Goal: Task Accomplishment & Management: Use online tool/utility

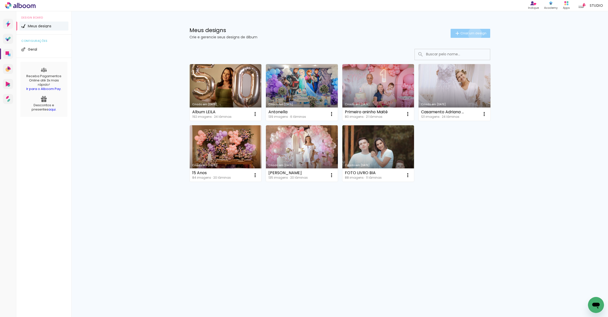
click at [474, 34] on span "Criar um design" at bounding box center [473, 33] width 26 height 3
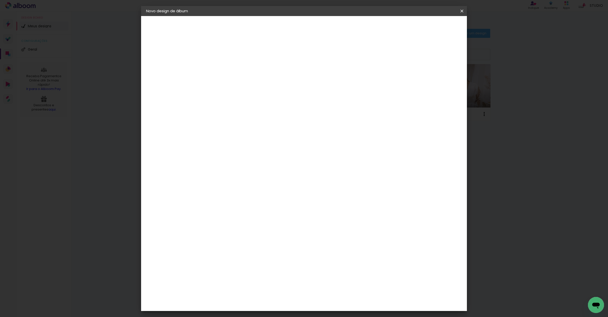
click at [228, 69] on input at bounding box center [228, 67] width 0 height 8
type input "Elenise"
type paper-input "Elenise"
click at [250, 59] on div "Informações Dê um título ao seu álbum. Avançar" at bounding box center [228, 37] width 44 height 43
click at [0, 0] on slot "Avançar" at bounding box center [0, 0] width 0 height 0
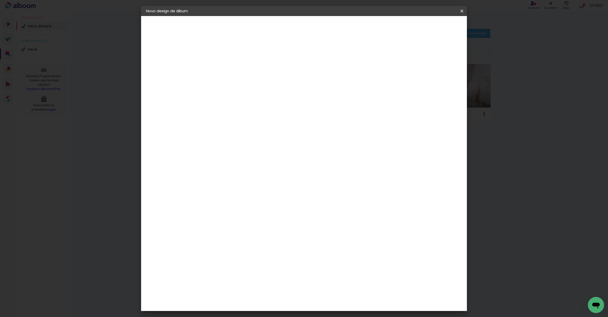
click at [228, 96] on input at bounding box center [241, 95] width 51 height 6
type input "photoal"
type paper-input "photoal"
click at [249, 115] on div "Photoalbum Universal" at bounding box center [237, 114] width 24 height 8
click at [221, 113] on img at bounding box center [219, 114] width 6 height 6
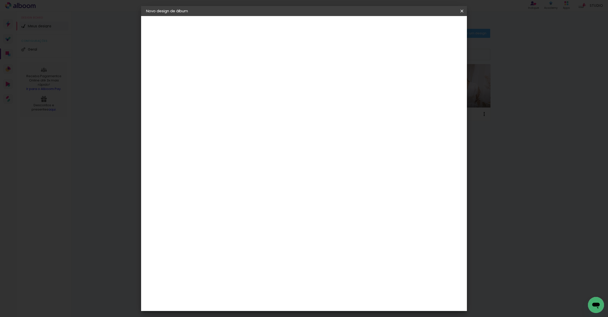
click at [247, 116] on paper-item "Photoalbum Universal" at bounding box center [236, 114] width 44 height 13
click at [316, 59] on div "Fornecedor Escolha um fornecedor ou avance com o tamanho livre. Voltar Avançar" at bounding box center [261, 37] width 110 height 43
click at [244, 112] on div "Photoalbum Universal" at bounding box center [237, 114] width 24 height 8
click at [249, 114] on div "Photoalbum Universal" at bounding box center [237, 114] width 24 height 8
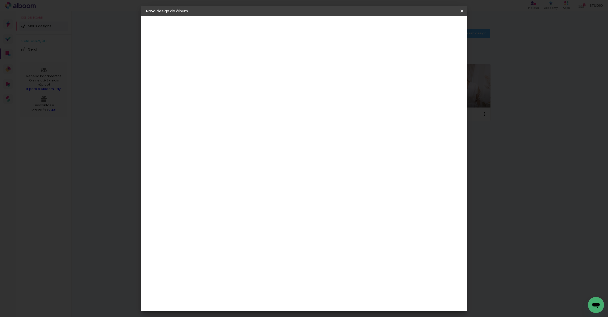
click at [0, 0] on slot "Avançar" at bounding box center [0, 0] width 0 height 0
click at [254, 84] on iron-icon at bounding box center [251, 87] width 6 height 6
click at [275, 59] on div "Opções disponíveis Padrão Fotolivro Super Tamanho Escolha o tamanho Modelo Esco…" at bounding box center [240, 37] width 69 height 43
click at [254, 84] on iron-icon at bounding box center [251, 87] width 6 height 6
click at [0, 0] on slot "Padrão" at bounding box center [0, 0] width 0 height 0
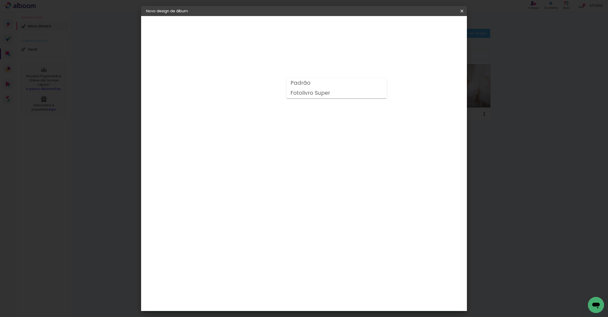
type input "Padrão"
click at [280, 126] on span "24 × 30 cm" at bounding box center [271, 132] width 19 height 13
click at [0, 0] on slot "Avançar" at bounding box center [0, 0] width 0 height 0
click at [0, 0] on slot "Mostrar sangria" at bounding box center [0, 0] width 0 height 0
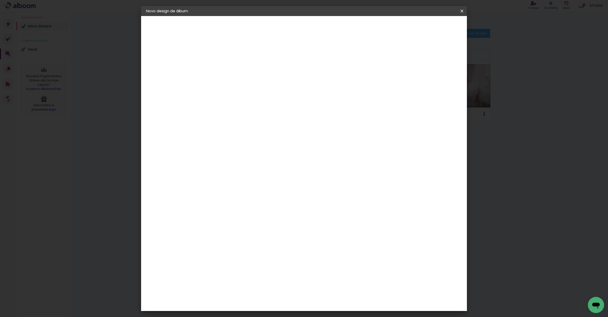
type paper-checkbox "on"
click at [406, 54] on div at bounding box center [404, 54] width 5 height 5
click at [0, 0] on slot "Mostrar sangria" at bounding box center [0, 0] width 0 height 0
click at [434, 28] on span "Iniciar design" at bounding box center [423, 27] width 23 height 4
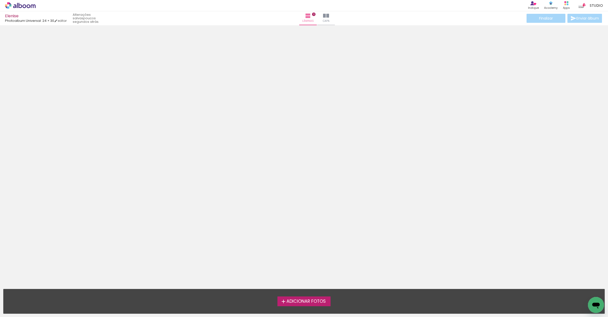
click at [319, 301] on span "Adicionar Fotos" at bounding box center [305, 301] width 39 height 5
click at [0, 0] on input "file" at bounding box center [0, 0] width 0 height 0
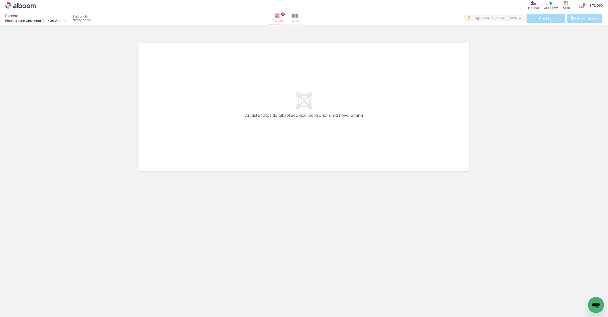
click at [254, 304] on div at bounding box center [246, 300] width 25 height 17
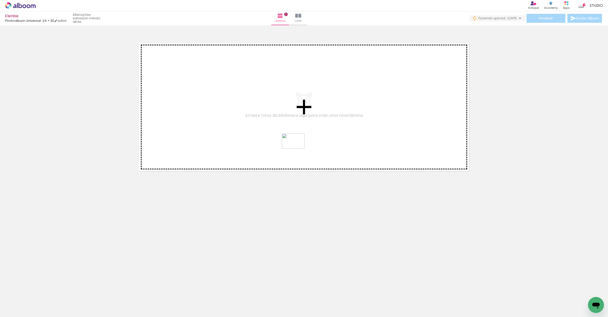
drag, startPoint x: 253, startPoint y: 300, endPoint x: 300, endPoint y: 154, distance: 153.6
click at [298, 148] on quentale-workspace at bounding box center [304, 158] width 608 height 317
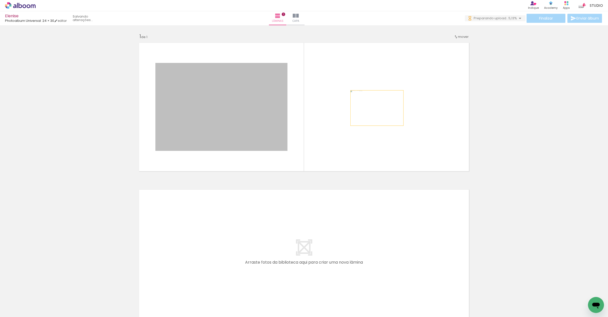
drag, startPoint x: 227, startPoint y: 112, endPoint x: 381, endPoint y: 108, distance: 154.4
click at [381, 108] on quentale-layouter at bounding box center [304, 107] width 336 height 134
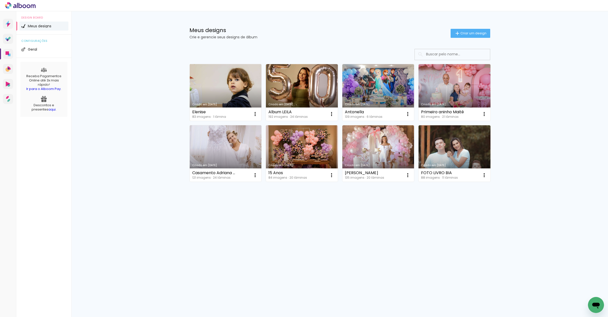
click at [233, 95] on link "Criado em 14/10/25" at bounding box center [226, 92] width 72 height 57
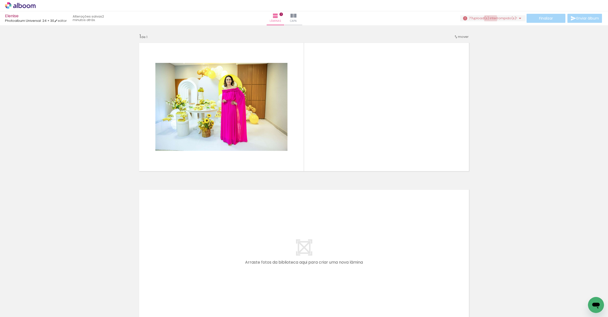
click at [489, 19] on span "upload(s) interrompido(s)!" at bounding box center [494, 18] width 45 height 5
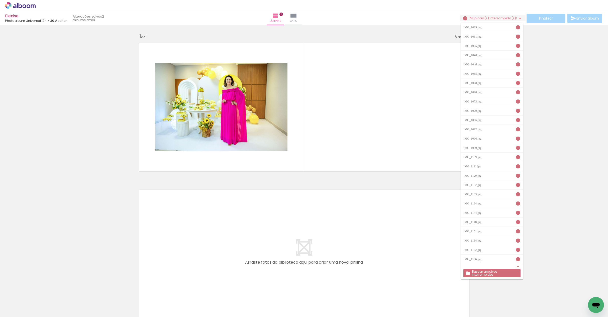
click at [0, 0] on slot "Buscar arquivos interrompidos" at bounding box center [0, 0] width 0 height 0
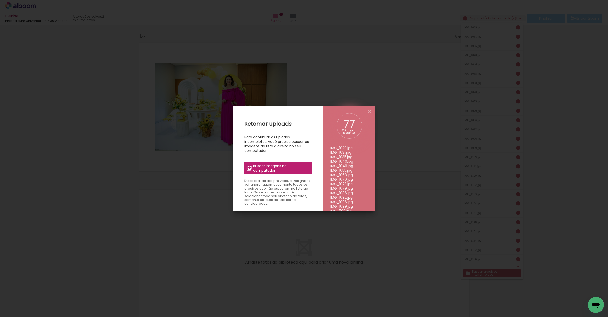
click at [270, 169] on span "Buscar imagens no computador" at bounding box center [281, 168] width 56 height 9
click at [0, 0] on input "file" at bounding box center [0, 0] width 0 height 0
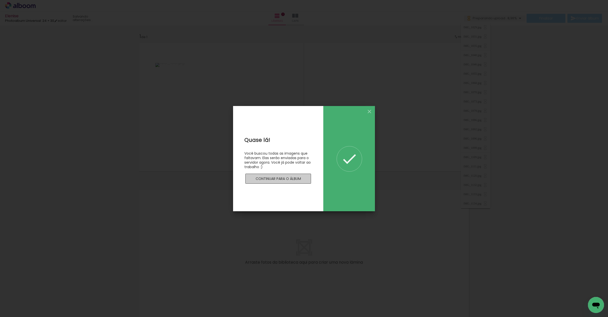
click at [0, 0] on slot "Continuar para o álbum" at bounding box center [0, 0] width 0 height 0
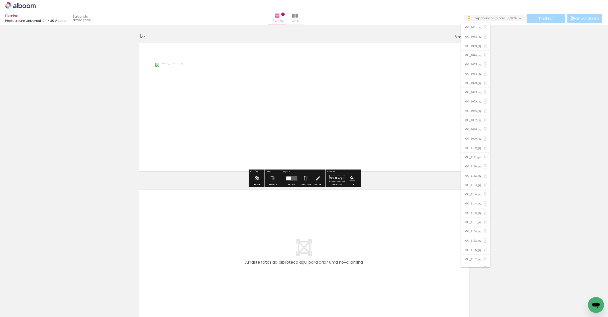
click at [288, 178] on div at bounding box center [288, 178] width 5 height 3
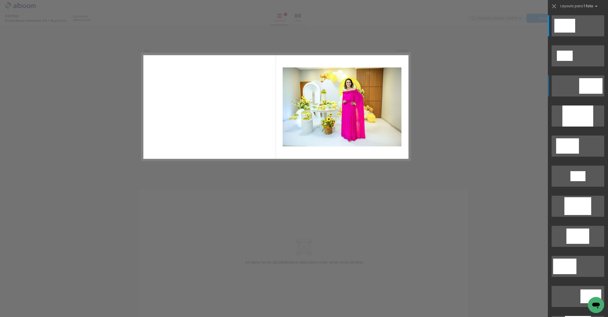
click at [596, 86] on div at bounding box center [590, 86] width 23 height 16
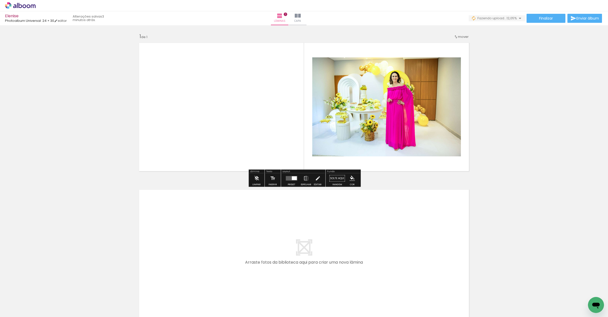
click at [394, 107] on quentale-photo at bounding box center [386, 106] width 149 height 99
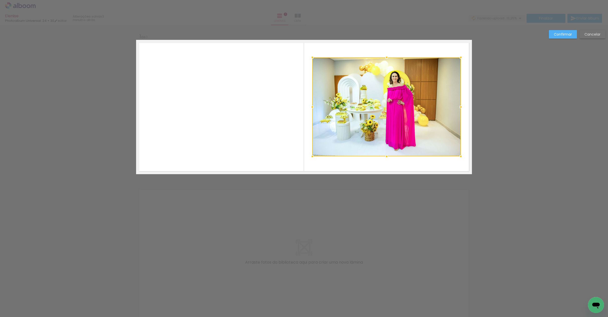
click at [365, 95] on div at bounding box center [386, 106] width 149 height 99
click at [357, 166] on quentale-layouter at bounding box center [304, 107] width 336 height 134
click at [366, 113] on quentale-photo at bounding box center [386, 106] width 149 height 99
click at [240, 81] on quentale-layouter at bounding box center [304, 107] width 336 height 134
click at [405, 93] on quentale-photo at bounding box center [386, 106] width 149 height 99
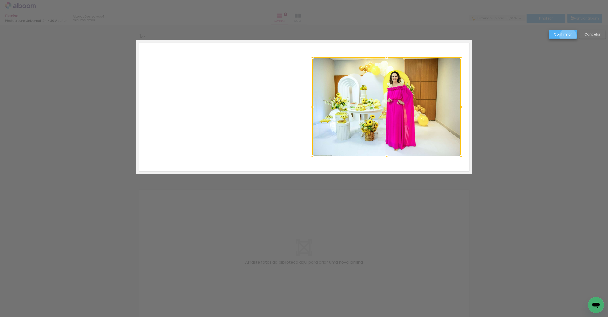
click at [0, 0] on slot "Confirmar" at bounding box center [0, 0] width 0 height 0
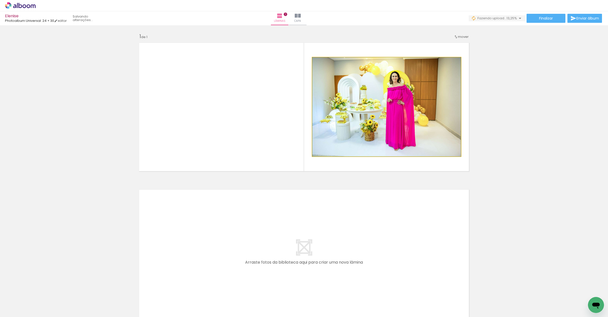
click at [359, 130] on quentale-photo at bounding box center [386, 106] width 149 height 99
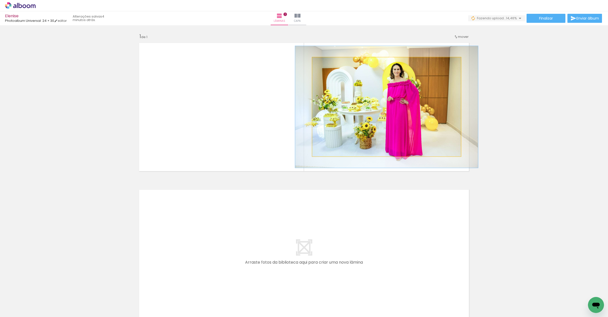
drag, startPoint x: 325, startPoint y: 63, endPoint x: 329, endPoint y: 63, distance: 4.0
click at [329, 63] on div at bounding box center [328, 62] width 5 height 5
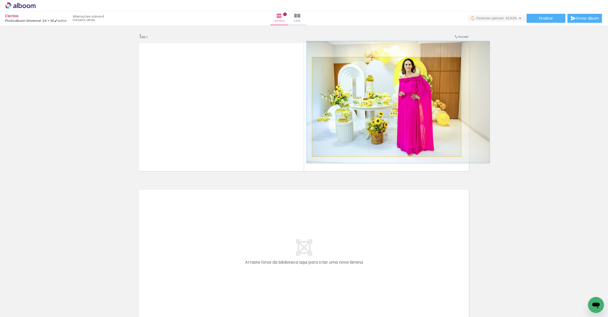
drag, startPoint x: 384, startPoint y: 110, endPoint x: 395, endPoint y: 106, distance: 11.5
click at [381, 110] on quentale-photo at bounding box center [386, 106] width 149 height 99
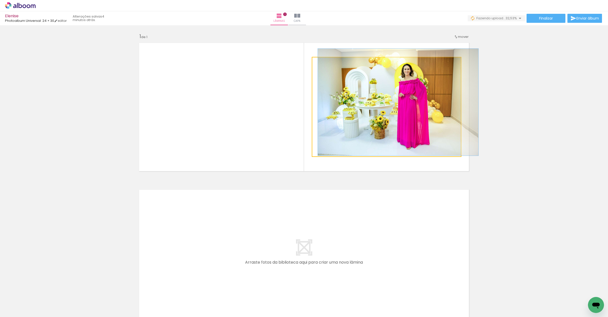
type paper-slider "108"
drag, startPoint x: 329, startPoint y: 62, endPoint x: 385, endPoint y: 83, distance: 59.3
click at [327, 62] on div at bounding box center [325, 62] width 5 height 5
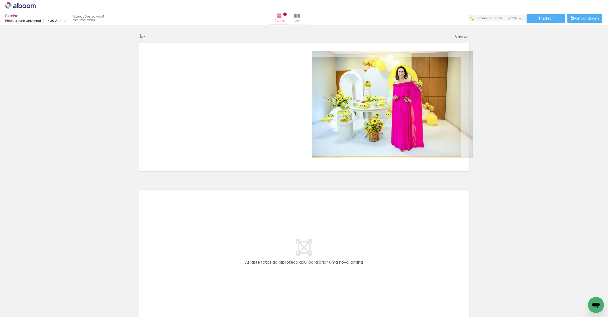
drag, startPoint x: 412, startPoint y: 93, endPoint x: 420, endPoint y: 96, distance: 8.4
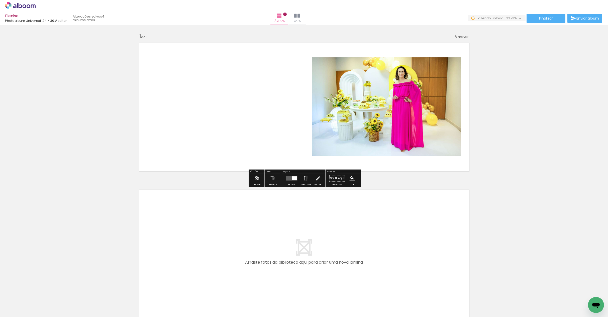
click at [450, 167] on quentale-layouter at bounding box center [304, 107] width 336 height 134
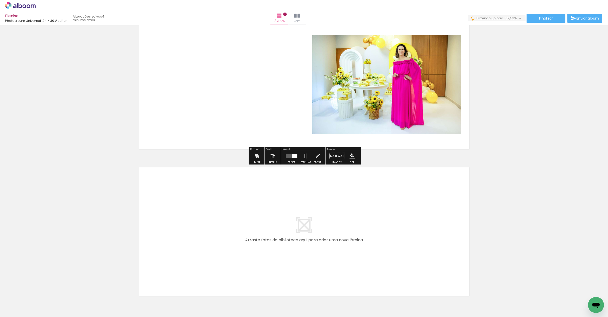
scroll to position [53, 0]
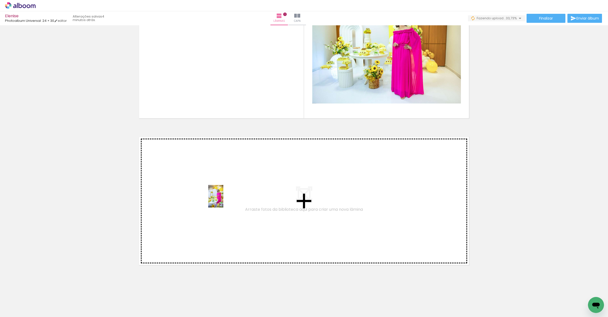
drag, startPoint x: 87, startPoint y: 291, endPoint x: 185, endPoint y: 273, distance: 99.2
click at [223, 200] on quentale-workspace at bounding box center [304, 158] width 608 height 317
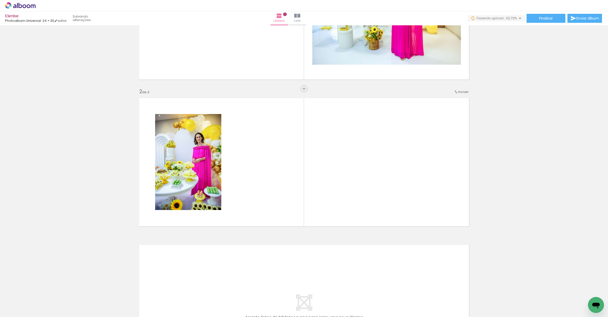
scroll to position [99, 0]
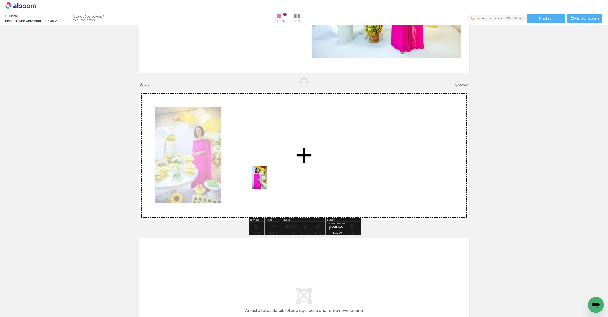
drag, startPoint x: 165, startPoint y: 302, endPoint x: 267, endPoint y: 181, distance: 157.7
click at [267, 181] on quentale-workspace at bounding box center [304, 158] width 608 height 317
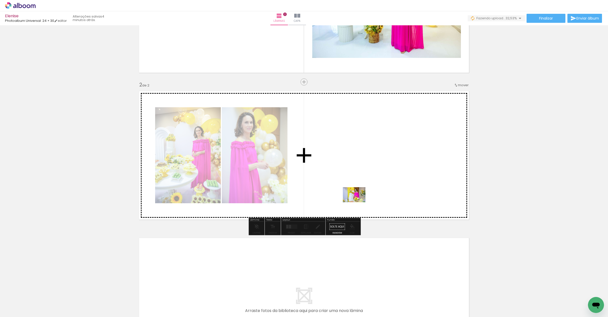
drag, startPoint x: 139, startPoint y: 302, endPoint x: 358, endPoint y: 202, distance: 240.4
click at [358, 202] on quentale-workspace at bounding box center [304, 158] width 608 height 317
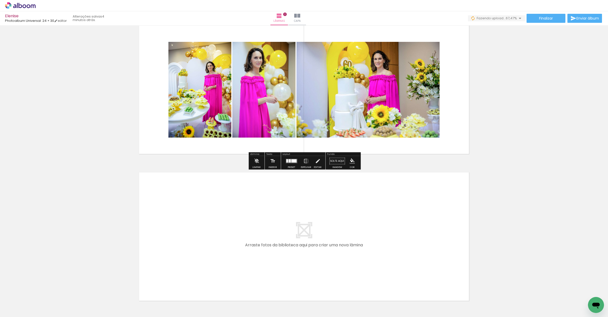
scroll to position [166, 0]
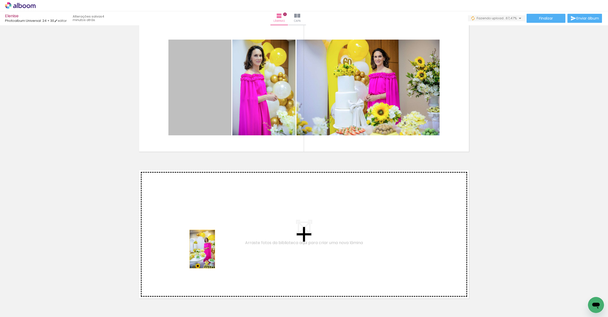
click at [202, 247] on div "Inserir lâmina 1 de 2 Inserir lâmina 2 de 2" at bounding box center [304, 81] width 608 height 441
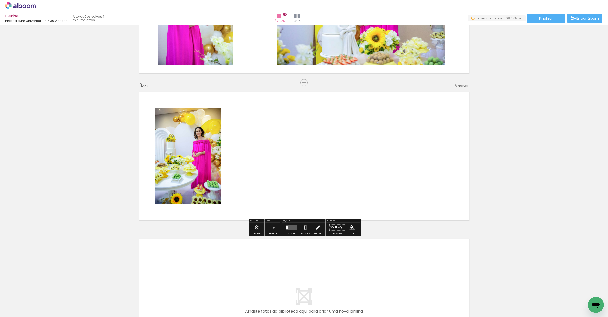
scroll to position [245, 0]
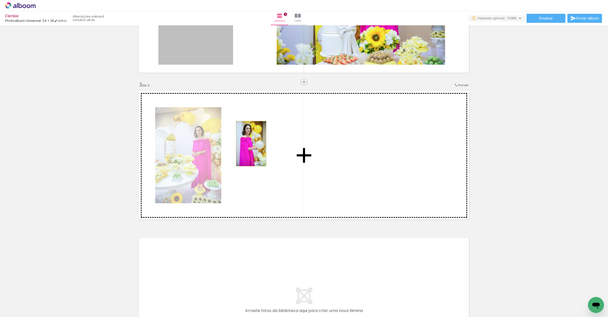
drag, startPoint x: 216, startPoint y: 55, endPoint x: 251, endPoint y: 144, distance: 95.3
click at [251, 144] on div "Inserir lâmina 1 de 3 Inserir lâmina 2 de 3 Inserir lâmina 3 de 3" at bounding box center [304, 76] width 608 height 588
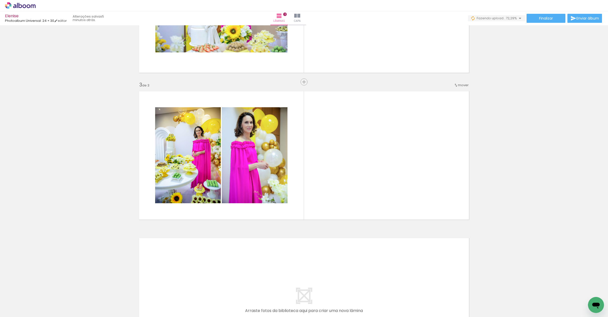
scroll to position [0, 3]
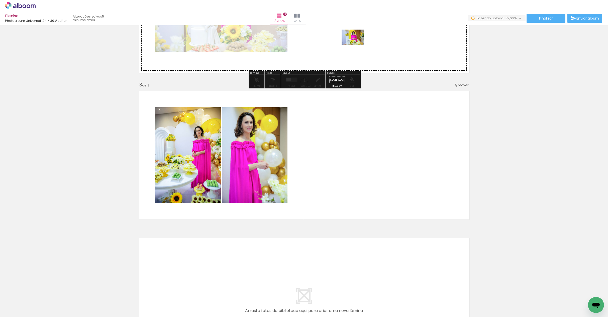
drag, startPoint x: 109, startPoint y: 304, endPoint x: 357, endPoint y: 45, distance: 358.5
click at [357, 45] on quentale-workspace at bounding box center [304, 158] width 608 height 317
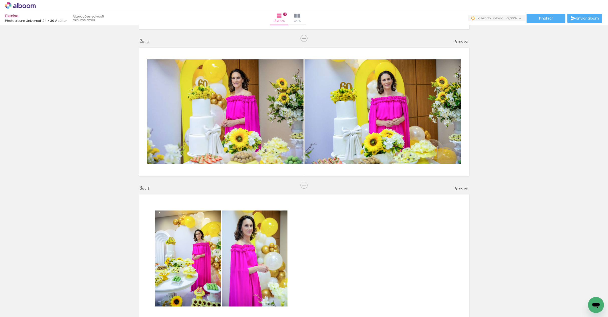
scroll to position [88, 0]
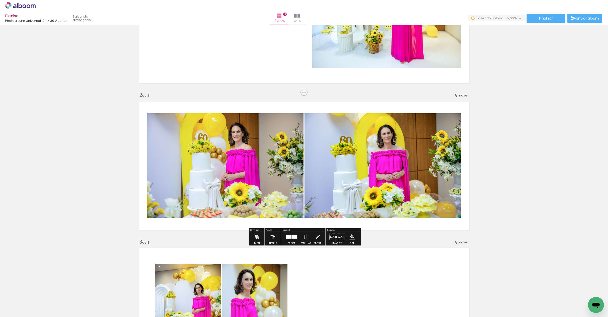
click at [305, 238] on iron-icon at bounding box center [306, 237] width 6 height 10
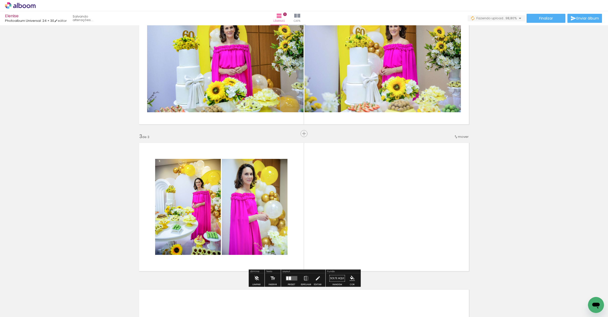
scroll to position [210, 0]
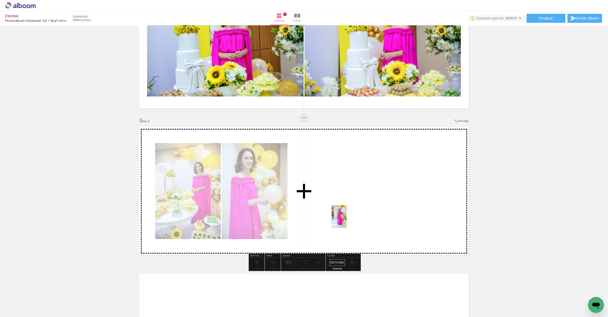
drag, startPoint x: 292, startPoint y: 248, endPoint x: 213, endPoint y: 312, distance: 101.6
click at [347, 221] on quentale-workspace at bounding box center [304, 158] width 608 height 317
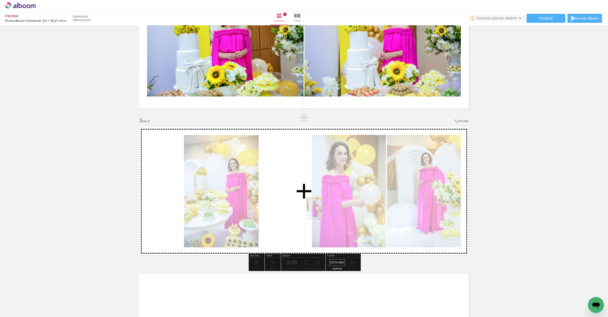
drag, startPoint x: 230, startPoint y: 286, endPoint x: 323, endPoint y: 213, distance: 118.0
click at [322, 212] on quentale-workspace at bounding box center [304, 158] width 608 height 317
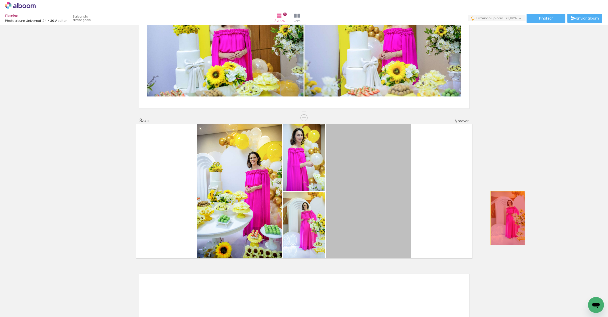
drag, startPoint x: 391, startPoint y: 231, endPoint x: 508, endPoint y: 218, distance: 117.5
click at [508, 218] on div "Inserir lâmina 1 de 3 Inserir lâmina 2 de 3 Inserir lâmina 3 de 3" at bounding box center [304, 112] width 608 height 588
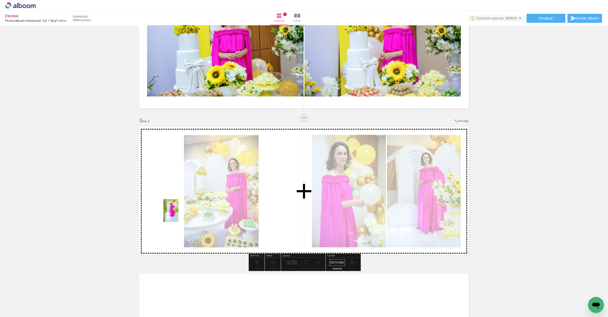
drag, startPoint x: 181, startPoint y: 280, endPoint x: 178, endPoint y: 214, distance: 65.5
click at [178, 214] on quentale-workspace at bounding box center [304, 158] width 608 height 317
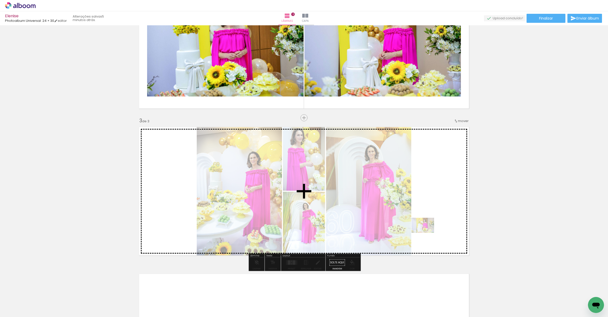
drag, startPoint x: 140, startPoint y: 301, endPoint x: 425, endPoint y: 234, distance: 293.2
click at [427, 233] on quentale-workspace at bounding box center [304, 158] width 608 height 317
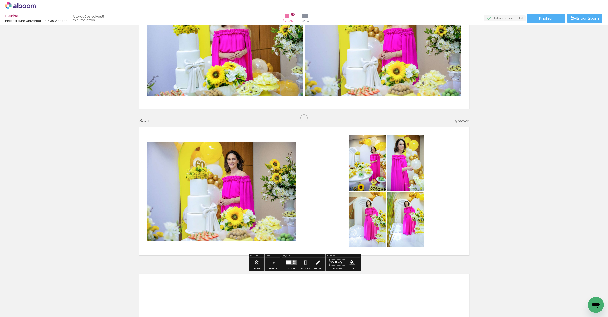
click at [291, 264] on quentale-layouter at bounding box center [292, 262] width 12 height 5
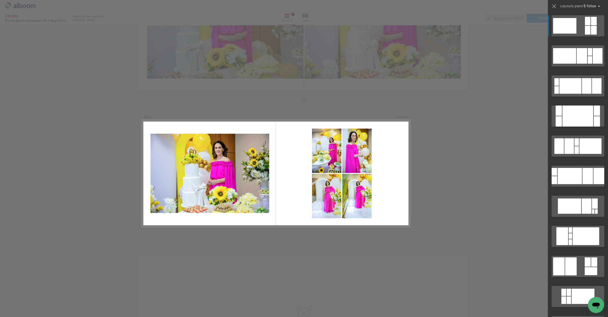
scroll to position [245, 0]
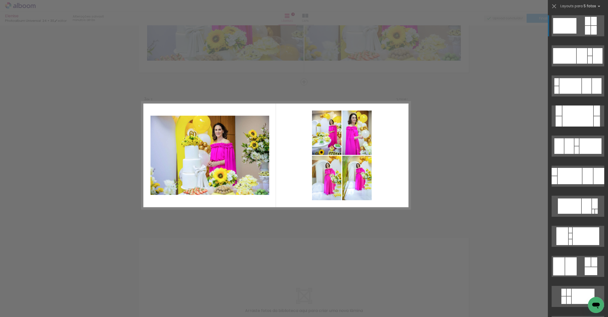
click at [401, 67] on div "Confirmar Cancelar" at bounding box center [304, 80] width 608 height 600
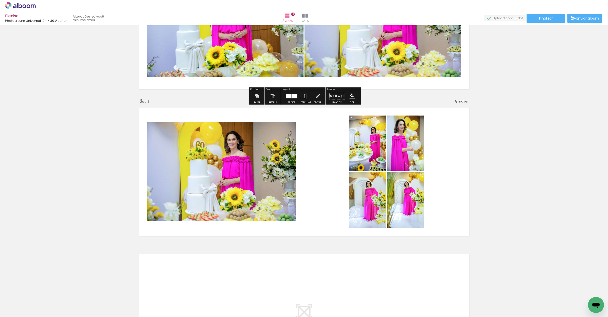
scroll to position [176, 0]
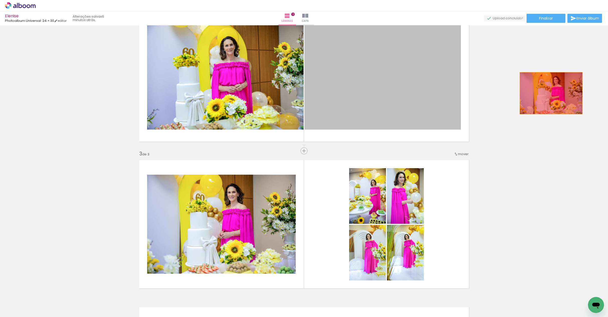
drag, startPoint x: 426, startPoint y: 72, endPoint x: 545, endPoint y: 99, distance: 122.6
click at [551, 93] on div "Inserir lâmina 1 de 3 Inserir lâmina 2 de 3 Inserir lâmina 3 de 3" at bounding box center [304, 145] width 608 height 588
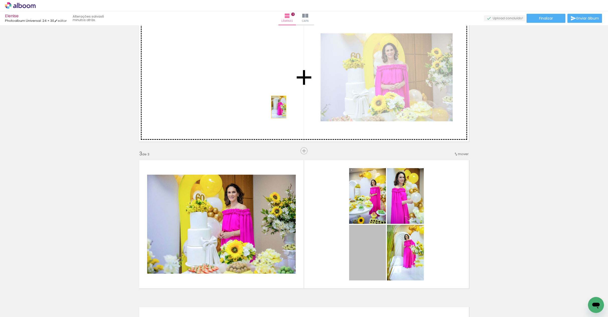
drag, startPoint x: 354, startPoint y: 217, endPoint x: 344, endPoint y: 180, distance: 37.7
click at [269, 101] on div "Inserir lâmina 1 de 3 Inserir lâmina 2 de 3 Inserir lâmina 3 de 3" at bounding box center [304, 145] width 608 height 588
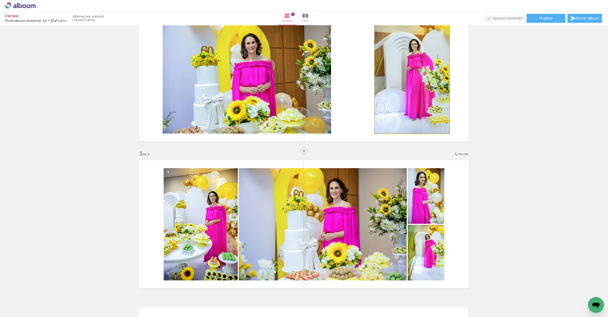
scroll to position [174, 0]
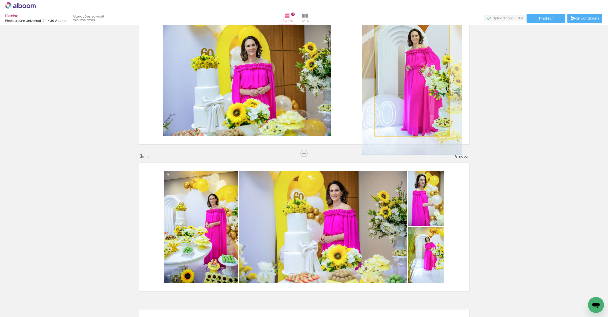
drag, startPoint x: 387, startPoint y: 27, endPoint x: 393, endPoint y: 27, distance: 5.8
click at [393, 27] on div at bounding box center [392, 29] width 5 height 5
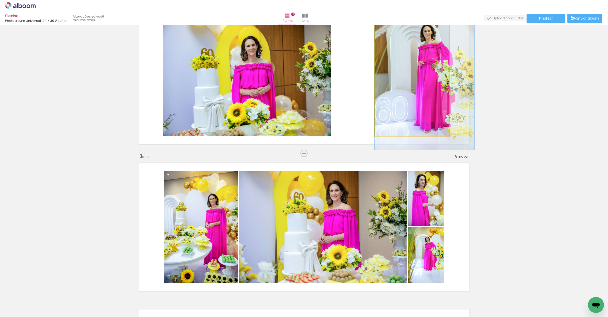
drag, startPoint x: 418, startPoint y: 85, endPoint x: 430, endPoint y: 80, distance: 13.6
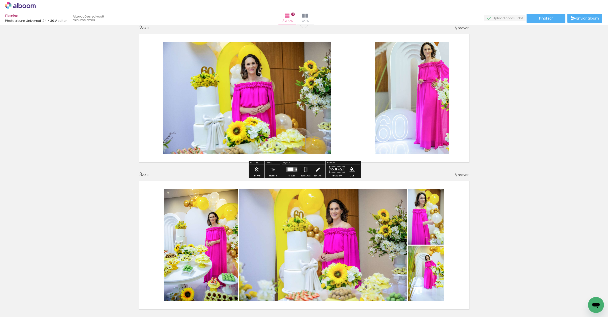
scroll to position [155, 0]
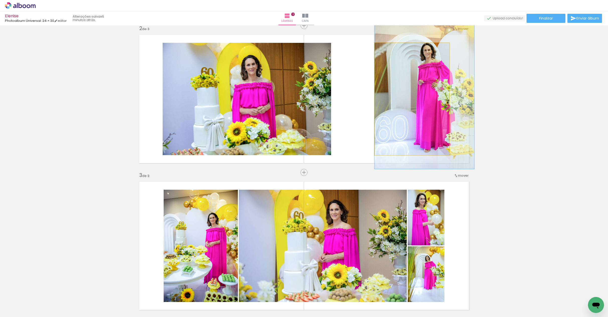
click at [420, 109] on quentale-photo at bounding box center [412, 99] width 75 height 112
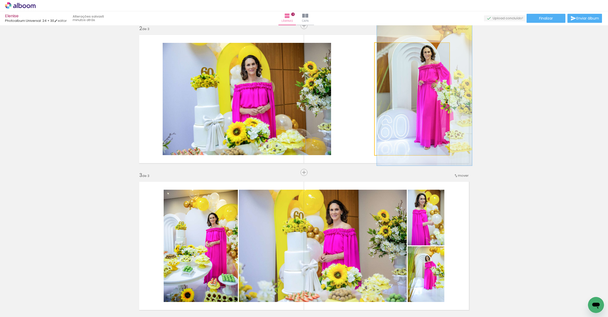
drag, startPoint x: 393, startPoint y: 48, endPoint x: 400, endPoint y: 56, distance: 10.3
click at [392, 49] on div at bounding box center [392, 48] width 5 height 5
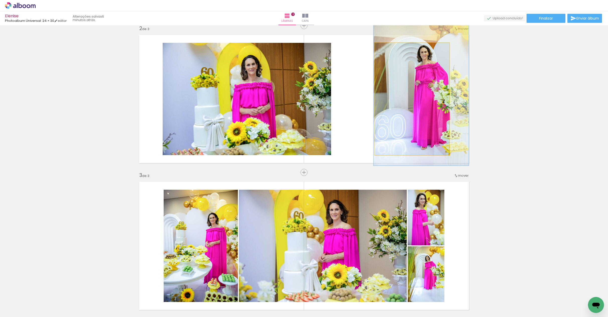
drag, startPoint x: 432, startPoint y: 83, endPoint x: 426, endPoint y: 85, distance: 6.2
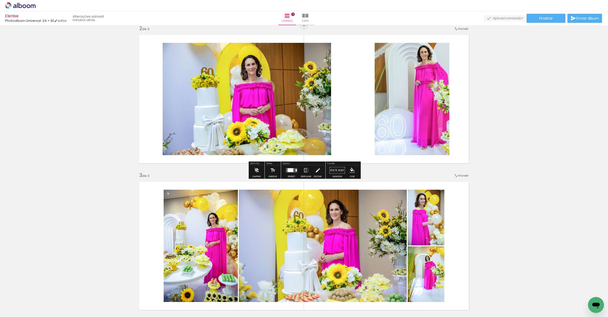
click at [351, 96] on quentale-layouter at bounding box center [304, 99] width 336 height 134
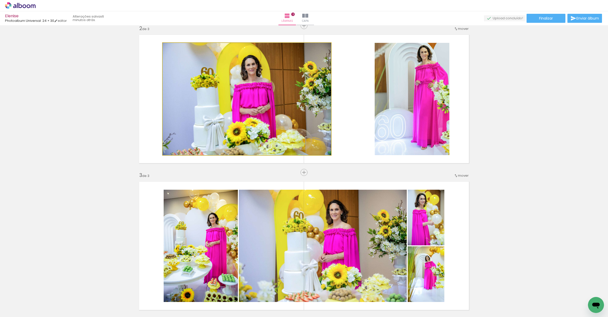
click at [297, 106] on quentale-photo at bounding box center [247, 99] width 168 height 112
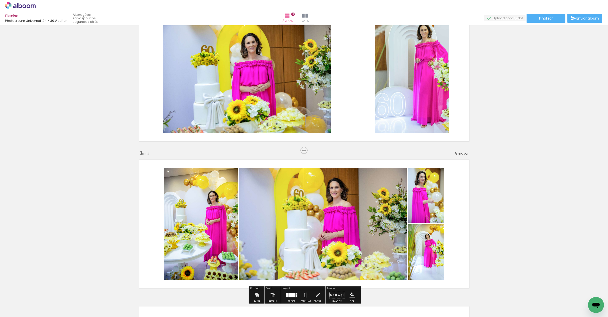
scroll to position [183, 0]
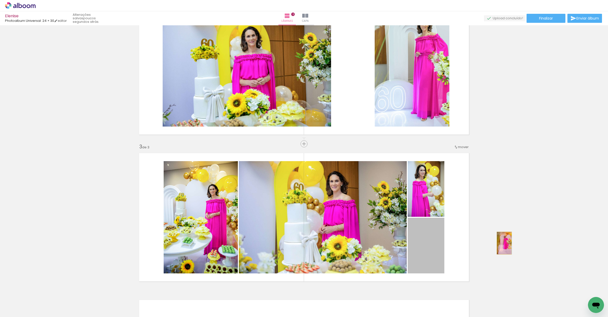
drag, startPoint x: 465, startPoint y: 247, endPoint x: 504, endPoint y: 243, distance: 39.1
click at [504, 243] on div "Inserir lâmina 1 de 3 Inserir lâmina 2 de 3 Inserir lâmina 3 de 3" at bounding box center [304, 138] width 608 height 588
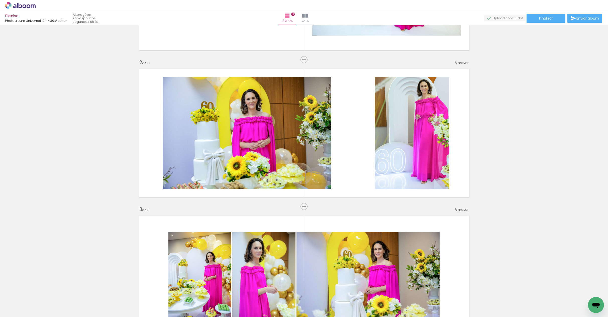
scroll to position [107, 0]
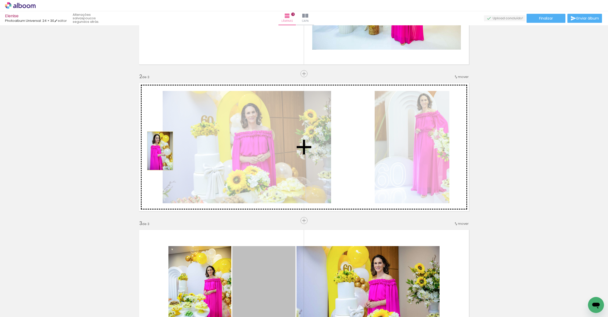
drag, startPoint x: 265, startPoint y: 281, endPoint x: 160, endPoint y: 151, distance: 166.9
click at [160, 151] on div "Inserir lâmina 1 de 3 Inserir lâmina 2 de 3 Inserir lâmina 3 de 3" at bounding box center [304, 214] width 608 height 588
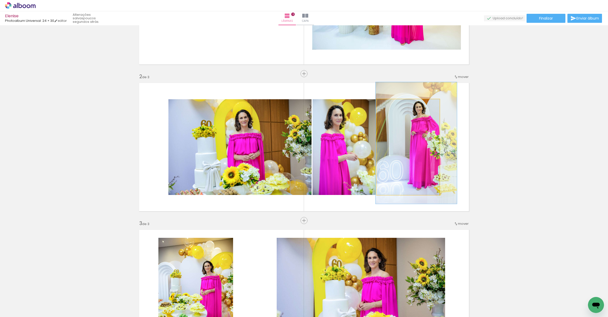
drag, startPoint x: 416, startPoint y: 150, endPoint x: 412, endPoint y: 142, distance: 9.1
click at [416, 150] on quentale-photo at bounding box center [408, 147] width 63 height 96
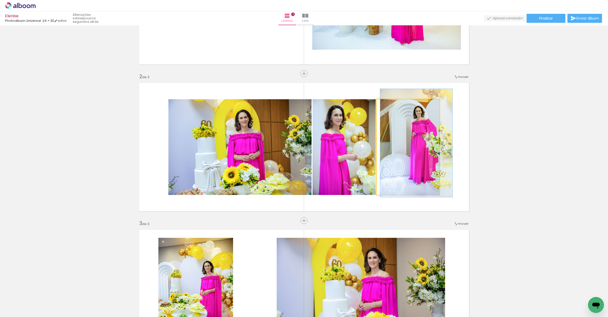
type paper-slider "113"
drag, startPoint x: 395, startPoint y: 105, endPoint x: 402, endPoint y: 109, distance: 8.2
click at [393, 105] on div at bounding box center [391, 105] width 8 height 8
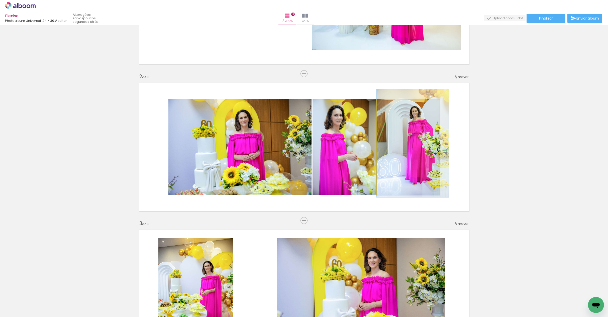
click at [403, 124] on div at bounding box center [412, 143] width 72 height 108
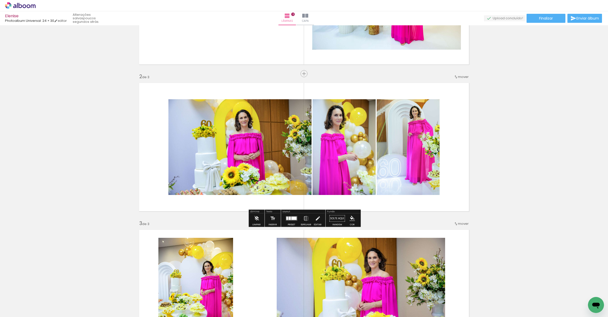
click at [290, 221] on div at bounding box center [292, 219] width 14 height 10
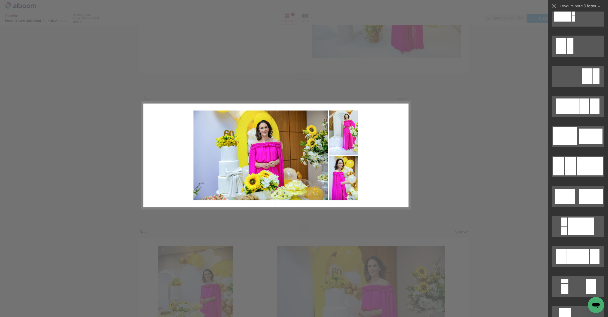
scroll to position [288, 0]
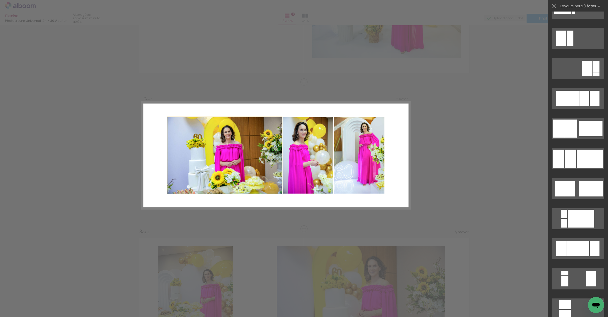
click at [201, 150] on quentale-photo at bounding box center [224, 155] width 115 height 77
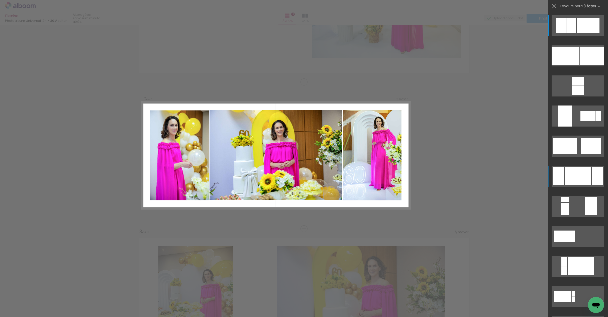
click at [587, 181] on div at bounding box center [578, 176] width 27 height 18
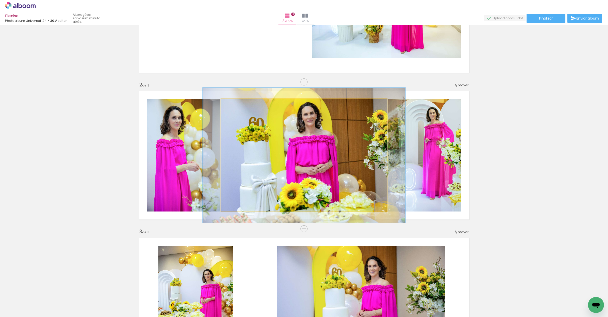
drag, startPoint x: 235, startPoint y: 104, endPoint x: 309, endPoint y: 138, distance: 81.2
type paper-slider "120"
click at [239, 105] on div at bounding box center [236, 104] width 8 height 8
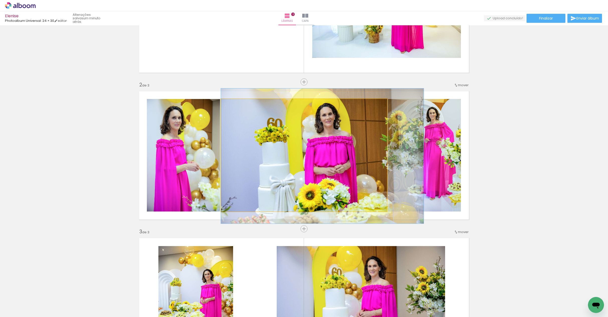
drag, startPoint x: 315, startPoint y: 140, endPoint x: 337, endPoint y: 141, distance: 22.3
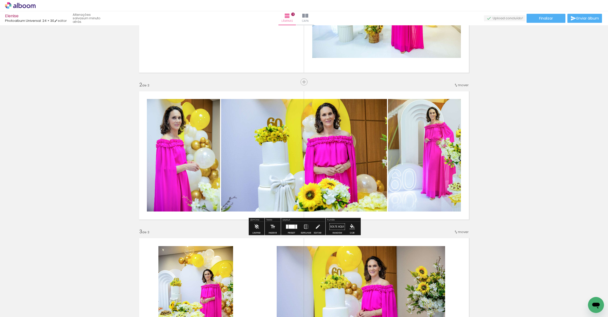
click at [567, 201] on div "Inserir lâmina 1 de 3 Inserir lâmina 2 de 3 Inserir lâmina 3 de 3" at bounding box center [304, 223] width 608 height 588
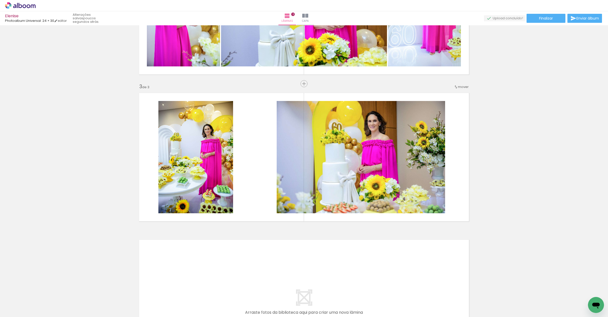
scroll to position [244, 0]
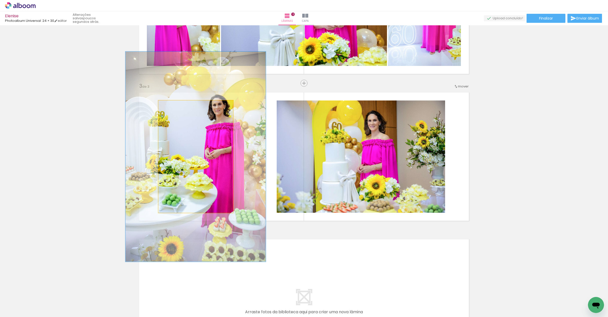
type paper-slider "187"
drag, startPoint x: 172, startPoint y: 106, endPoint x: 200, endPoint y: 138, distance: 41.9
click at [187, 109] on div at bounding box center [185, 106] width 8 height 8
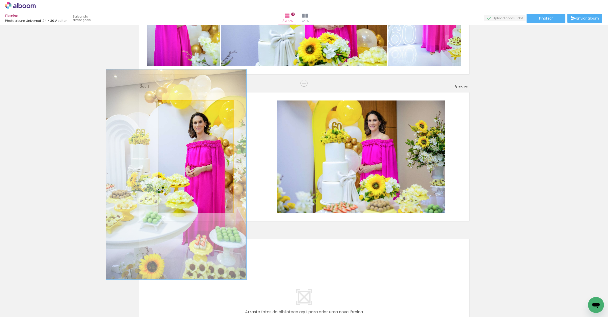
drag, startPoint x: 201, startPoint y: 142, endPoint x: 182, endPoint y: 158, distance: 24.9
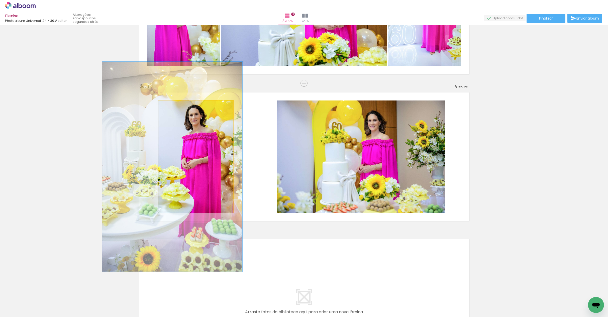
drag, startPoint x: 199, startPoint y: 160, endPoint x: 195, endPoint y: 152, distance: 8.7
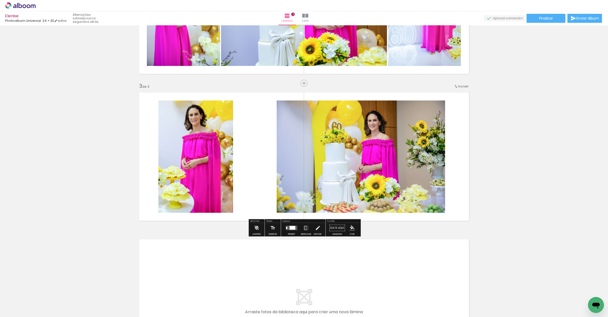
click at [266, 156] on quentale-layouter at bounding box center [304, 156] width 336 height 134
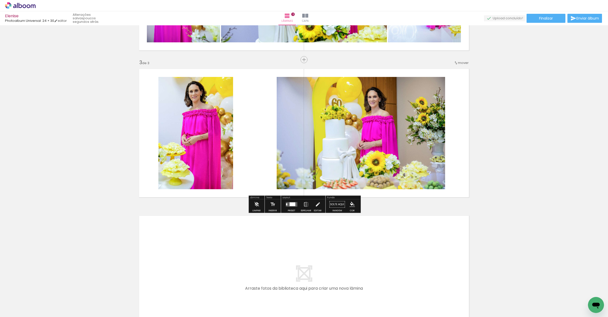
scroll to position [268, 0]
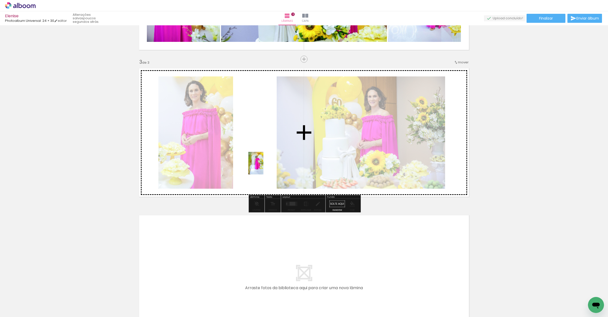
drag, startPoint x: 199, startPoint y: 302, endPoint x: 263, endPoint y: 167, distance: 149.6
click at [263, 167] on quentale-workspace at bounding box center [304, 158] width 608 height 317
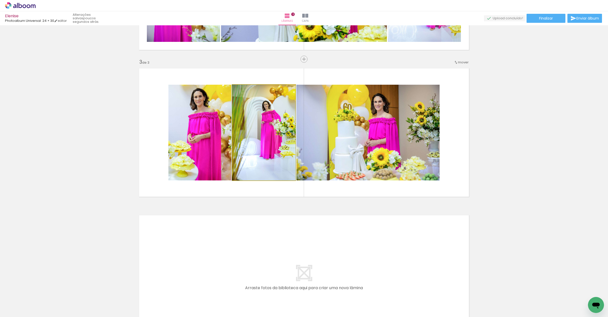
click at [264, 151] on quentale-photo at bounding box center [263, 133] width 63 height 96
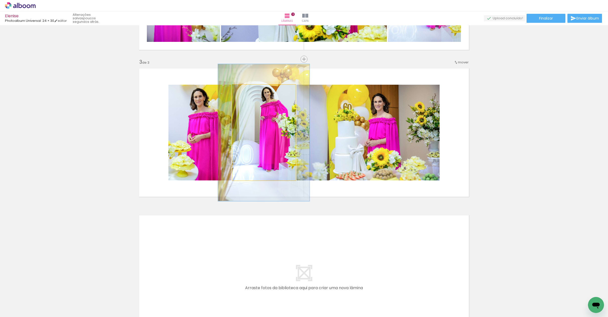
drag, startPoint x: 245, startPoint y: 90, endPoint x: 266, endPoint y: 112, distance: 30.8
type paper-slider "143"
click at [252, 91] on div at bounding box center [251, 90] width 5 height 5
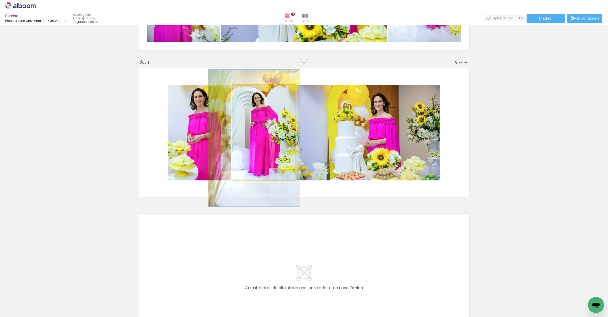
drag, startPoint x: 266, startPoint y: 116, endPoint x: 255, endPoint y: 122, distance: 12.4
click at [257, 121] on div at bounding box center [253, 138] width 91 height 137
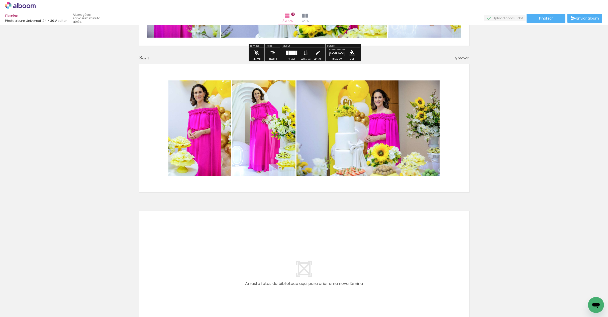
scroll to position [347, 0]
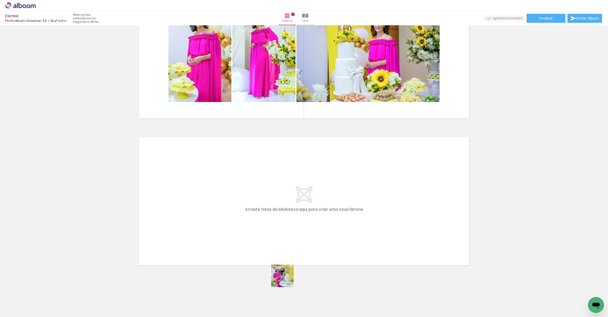
drag, startPoint x: 286, startPoint y: 280, endPoint x: 220, endPoint y: 223, distance: 87.1
click at [220, 223] on quentale-workspace at bounding box center [304, 158] width 608 height 317
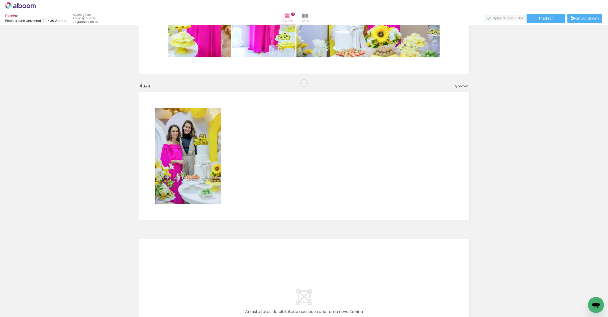
scroll to position [392, 0]
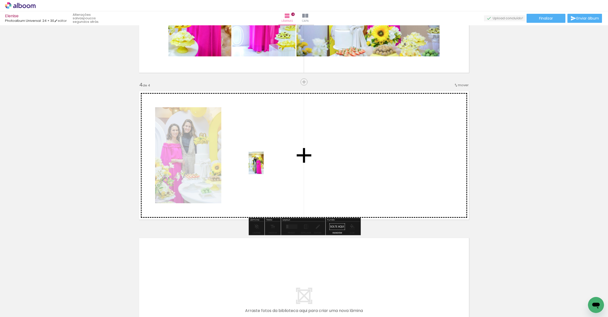
drag, startPoint x: 276, startPoint y: 285, endPoint x: 264, endPoint y: 167, distance: 118.7
click at [264, 167] on quentale-workspace at bounding box center [304, 158] width 608 height 317
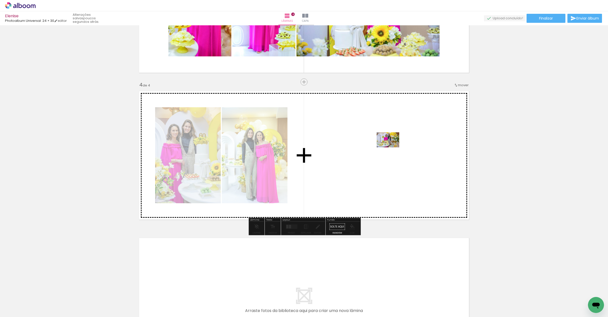
drag, startPoint x: 333, startPoint y: 304, endPoint x: 392, endPoint y: 146, distance: 169.0
click at [392, 146] on quentale-workspace at bounding box center [304, 158] width 608 height 317
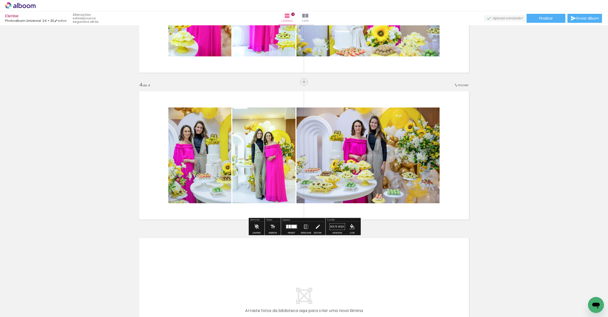
click at [256, 129] on div at bounding box center [264, 156] width 64 height 96
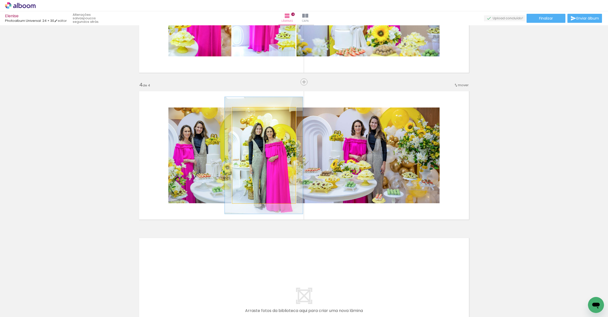
drag, startPoint x: 244, startPoint y: 113, endPoint x: 256, endPoint y: 132, distance: 22.5
type paper-slider "122"
click at [248, 113] on div at bounding box center [248, 113] width 5 height 5
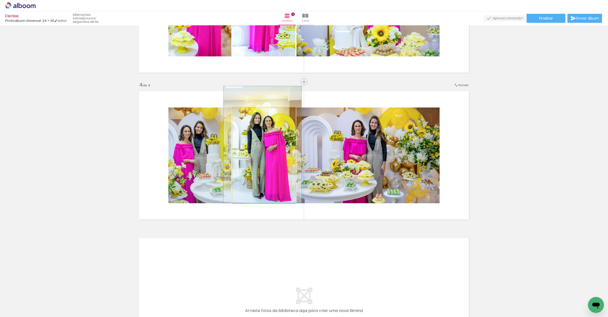
drag, startPoint x: 260, startPoint y: 154, endPoint x: 275, endPoint y: 142, distance: 19.7
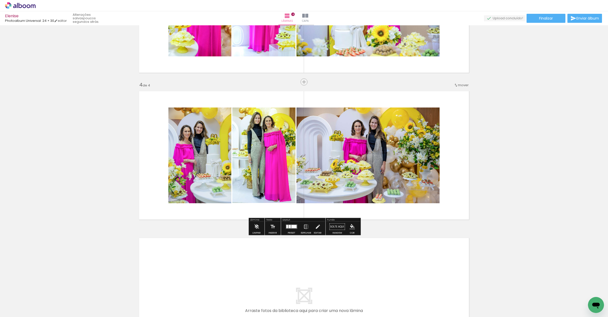
click at [202, 142] on div at bounding box center [200, 156] width 64 height 96
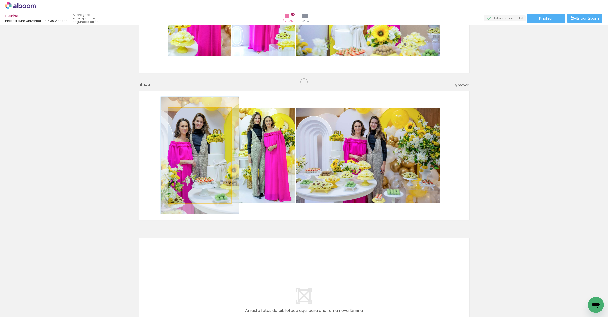
drag, startPoint x: 180, startPoint y: 113, endPoint x: 184, endPoint y: 117, distance: 5.1
type paper-slider "122"
click at [184, 114] on div at bounding box center [184, 113] width 5 height 5
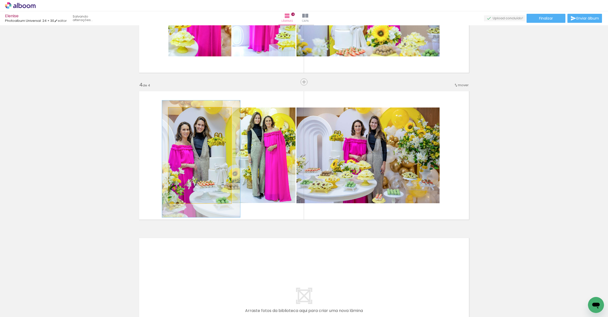
drag, startPoint x: 198, startPoint y: 157, endPoint x: 200, endPoint y: 159, distance: 2.9
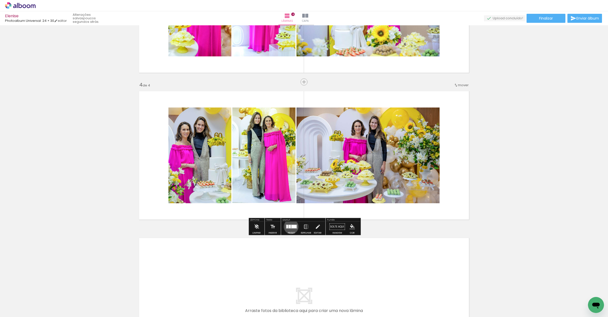
click at [291, 227] on div at bounding box center [293, 226] width 5 height 3
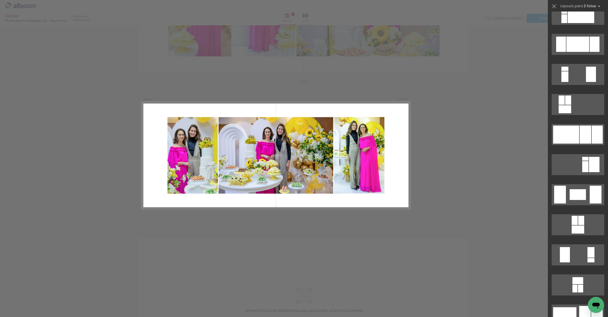
scroll to position [266, 0]
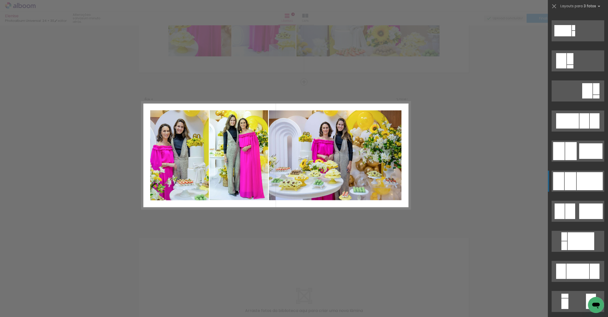
click at [588, 180] on div at bounding box center [590, 181] width 26 height 18
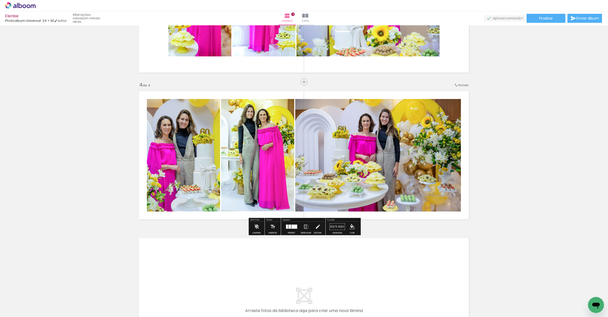
click at [399, 189] on quentale-photo at bounding box center [378, 155] width 166 height 113
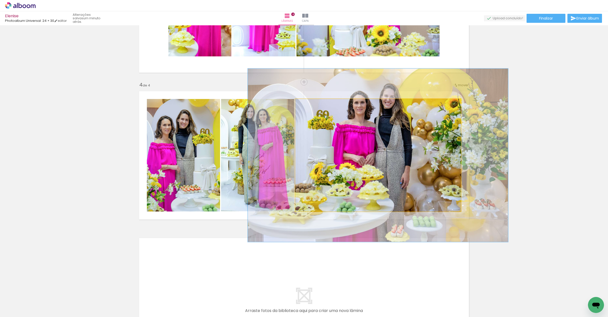
drag, startPoint x: 307, startPoint y: 105, endPoint x: 364, endPoint y: 141, distance: 68.0
click at [316, 107] on div at bounding box center [316, 104] width 8 height 8
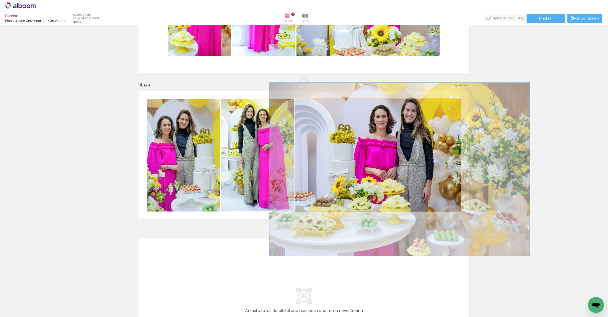
drag, startPoint x: 366, startPoint y: 144, endPoint x: 387, endPoint y: 157, distance: 24.5
drag, startPoint x: 387, startPoint y: 165, endPoint x: 348, endPoint y: 145, distance: 43.5
click at [387, 165] on quentale-photo at bounding box center [378, 155] width 166 height 113
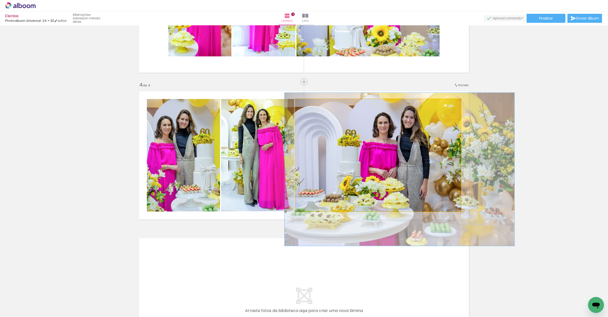
drag, startPoint x: 318, startPoint y: 105, endPoint x: 392, endPoint y: 170, distance: 98.6
type paper-slider "136"
click at [314, 105] on div at bounding box center [314, 104] width 5 height 5
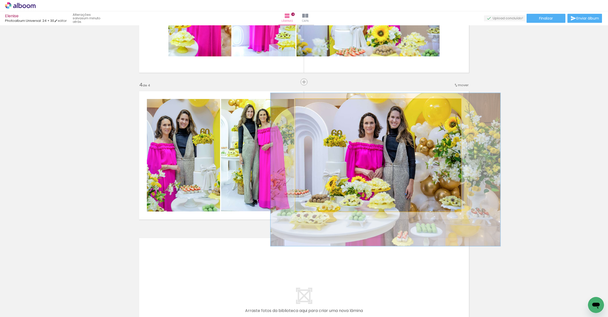
drag, startPoint x: 397, startPoint y: 191, endPoint x: 384, endPoint y: 192, distance: 13.3
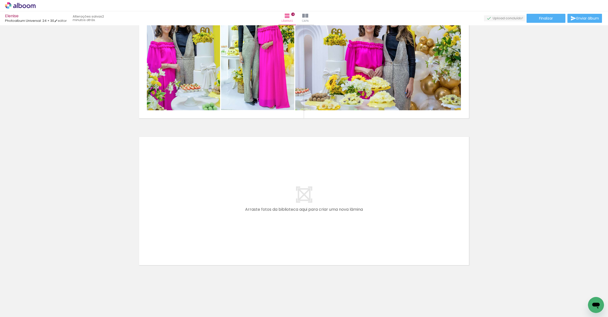
scroll to position [0, 1]
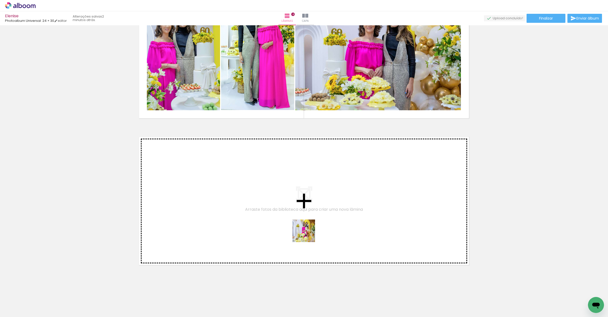
drag, startPoint x: 335, startPoint y: 260, endPoint x: 267, endPoint y: 209, distance: 85.2
click at [267, 209] on quentale-workspace at bounding box center [304, 158] width 608 height 317
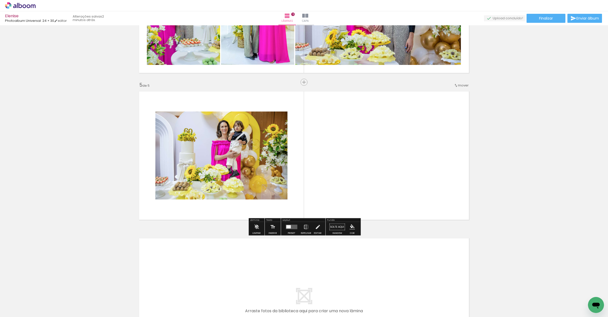
scroll to position [539, 0]
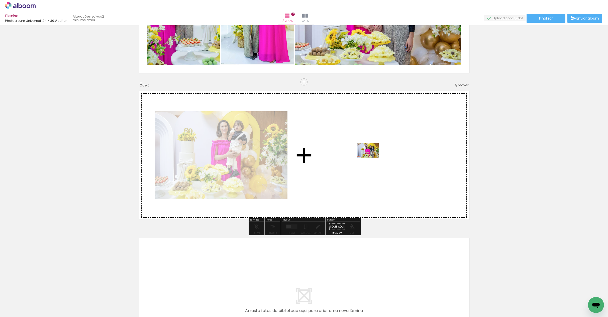
drag, startPoint x: 388, startPoint y: 233, endPoint x: 372, endPoint y: 158, distance: 76.3
click at [372, 158] on quentale-workspace at bounding box center [304, 158] width 608 height 317
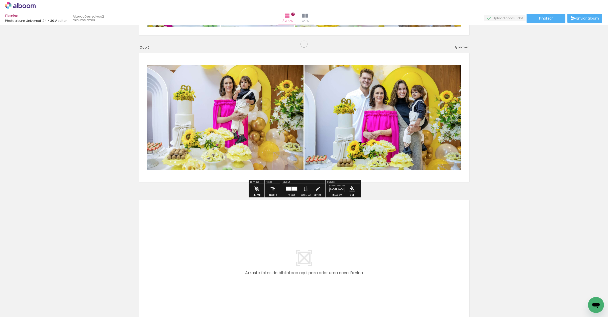
scroll to position [579, 0]
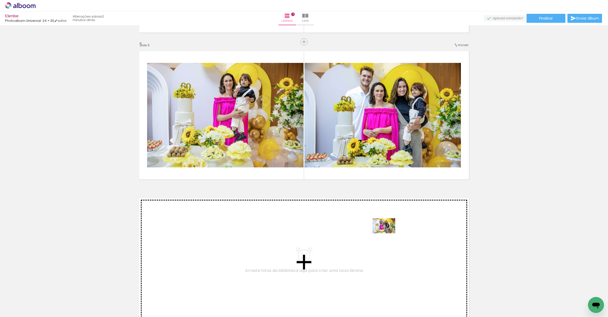
drag, startPoint x: 471, startPoint y: 301, endPoint x: 388, endPoint y: 233, distance: 107.6
click at [388, 233] on quentale-workspace at bounding box center [304, 158] width 608 height 317
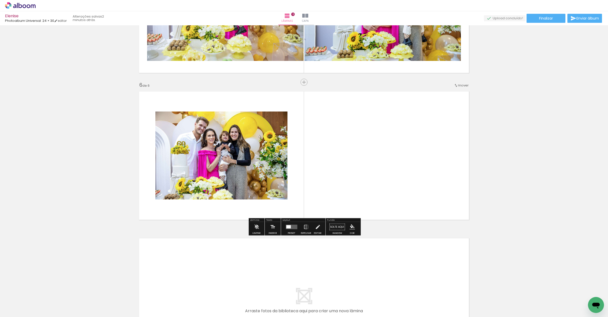
scroll to position [686, 0]
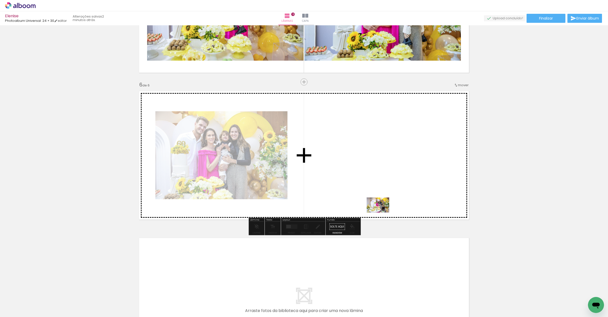
drag, startPoint x: 502, startPoint y: 302, endPoint x: 380, endPoint y: 211, distance: 151.5
click at [380, 211] on quentale-workspace at bounding box center [304, 158] width 608 height 317
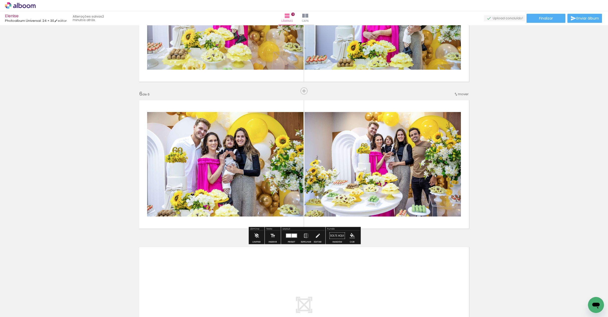
scroll to position [727, 0]
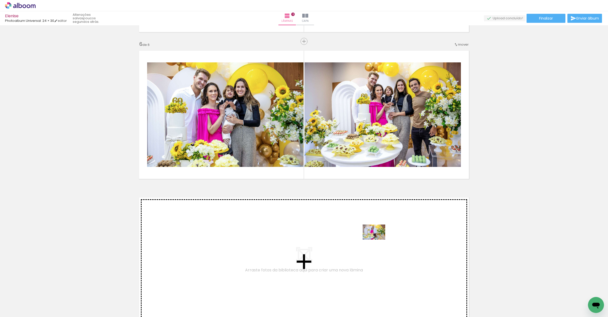
drag, startPoint x: 527, startPoint y: 302, endPoint x: 5, endPoint y: 12, distance: 597.6
click at [378, 240] on quentale-workspace at bounding box center [304, 158] width 608 height 317
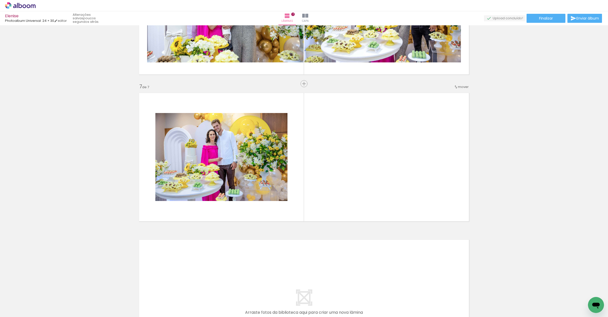
scroll to position [833, 0]
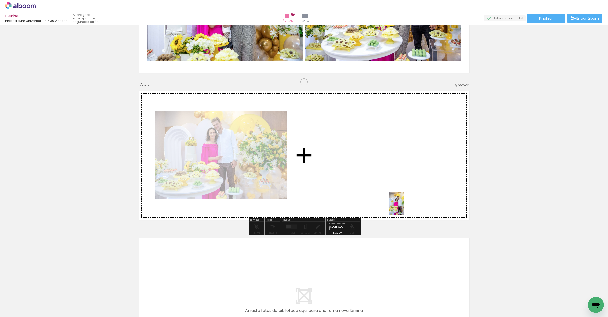
drag, startPoint x: 558, startPoint y: 303, endPoint x: 403, endPoint y: 203, distance: 184.5
click at [403, 203] on quentale-workspace at bounding box center [304, 158] width 608 height 317
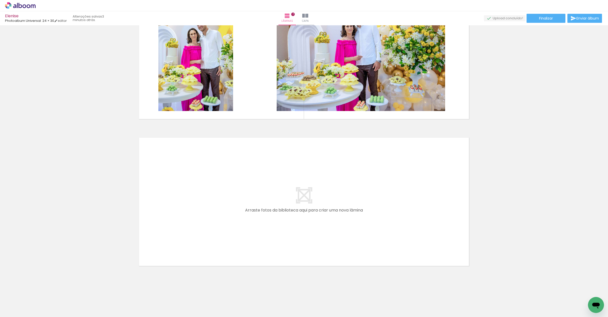
scroll to position [934, 0]
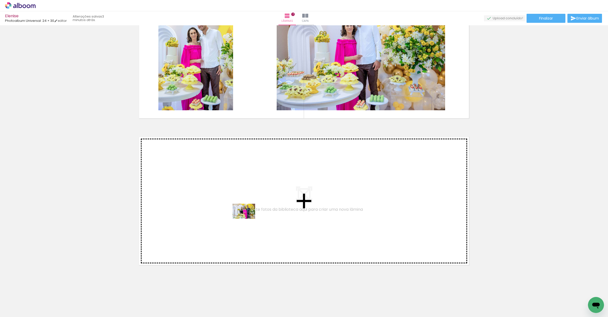
drag, startPoint x: 261, startPoint y: 294, endPoint x: 248, endPoint y: 219, distance: 76.6
click at [248, 219] on quentale-workspace at bounding box center [304, 158] width 608 height 317
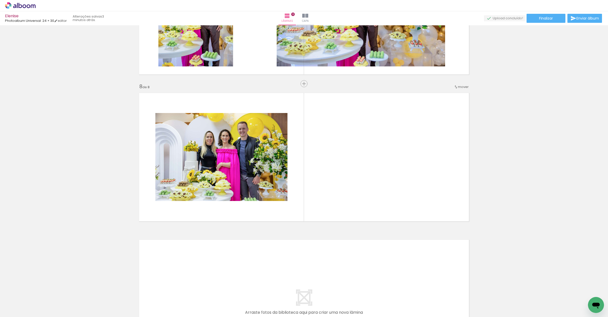
scroll to position [980, 0]
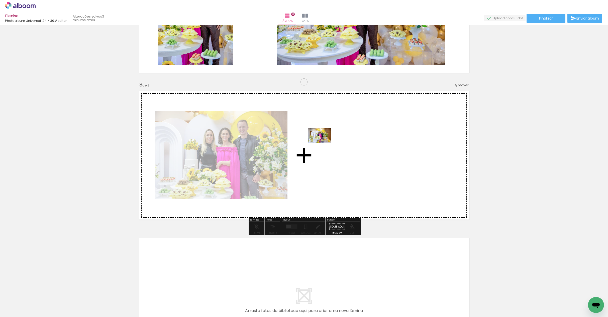
drag, startPoint x: 285, startPoint y: 308, endPoint x: 328, endPoint y: 149, distance: 164.5
click at [328, 149] on quentale-workspace at bounding box center [304, 158] width 608 height 317
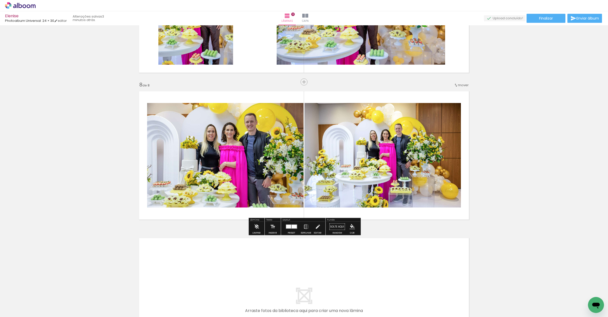
click at [400, 153] on quentale-photo at bounding box center [383, 155] width 156 height 105
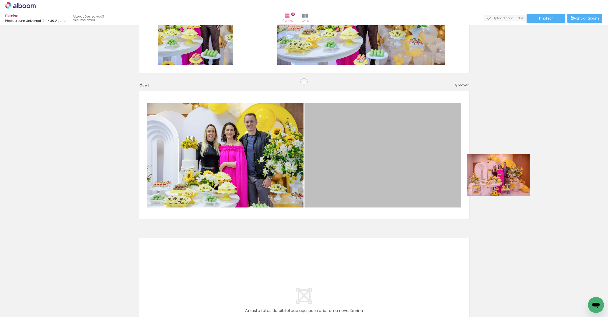
drag, startPoint x: 409, startPoint y: 179, endPoint x: 499, endPoint y: 175, distance: 89.3
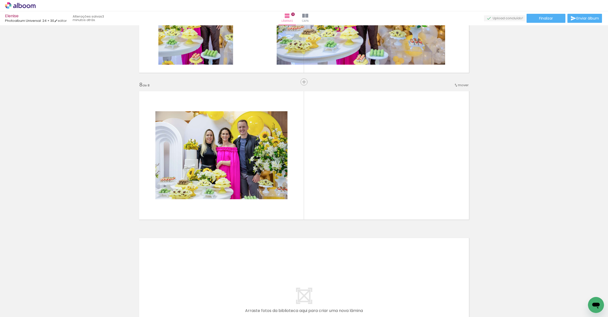
click at [286, 291] on quentale-thumb at bounding box center [283, 300] width 28 height 29
click at [274, 291] on iron-icon at bounding box center [272, 289] width 5 height 5
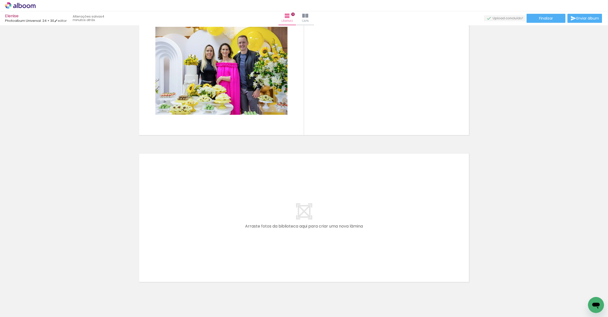
scroll to position [1081, 0]
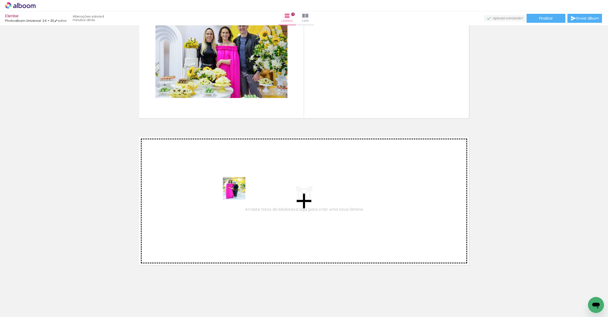
drag, startPoint x: 337, startPoint y: 287, endPoint x: 341, endPoint y: 285, distance: 4.9
click at [228, 182] on quentale-workspace at bounding box center [304, 158] width 608 height 317
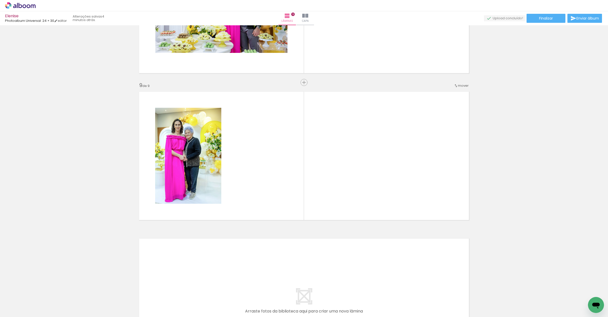
scroll to position [1127, 0]
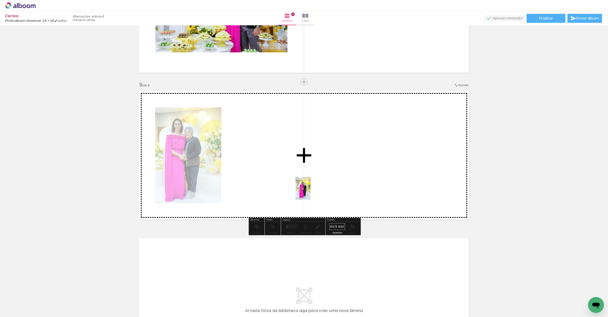
drag, startPoint x: 356, startPoint y: 256, endPoint x: 333, endPoint y: 209, distance: 52.9
click at [310, 192] on quentale-workspace at bounding box center [304, 158] width 608 height 317
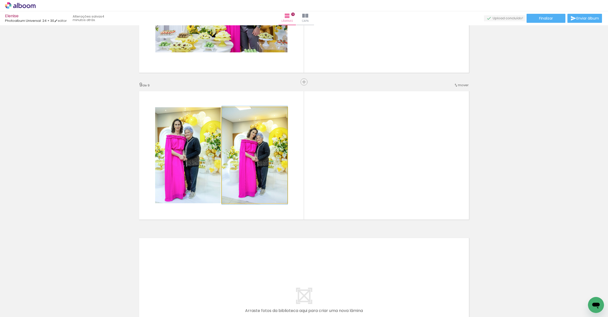
drag, startPoint x: 262, startPoint y: 159, endPoint x: 260, endPoint y: 147, distance: 12.9
click at [262, 159] on quentale-photo at bounding box center [255, 155] width 66 height 96
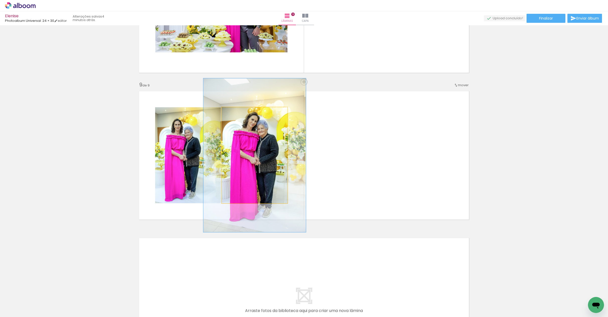
drag, startPoint x: 234, startPoint y: 113, endPoint x: 261, endPoint y: 142, distance: 39.7
click at [244, 114] on div at bounding box center [243, 112] width 5 height 5
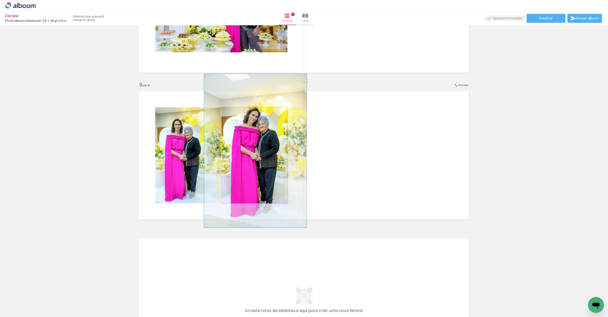
drag, startPoint x: 269, startPoint y: 162, endPoint x: 270, endPoint y: 157, distance: 4.6
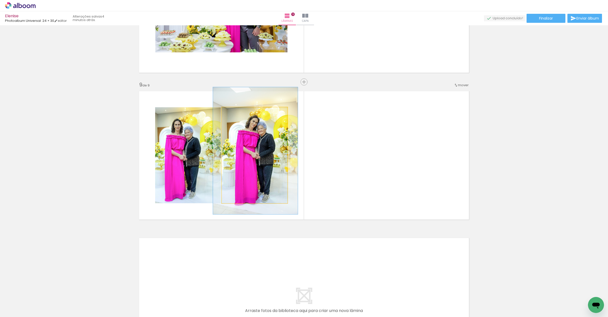
type paper-slider "129"
drag, startPoint x: 245, startPoint y: 113, endPoint x: 243, endPoint y: 115, distance: 3.0
click at [240, 113] on div at bounding box center [239, 112] width 5 height 5
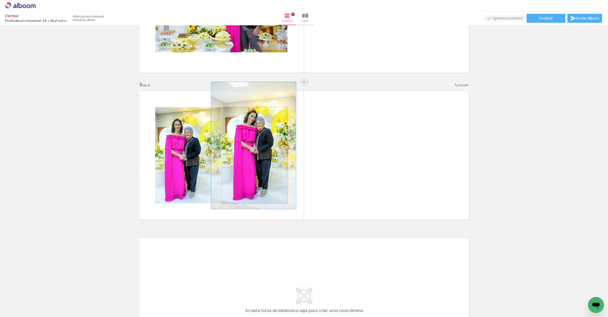
drag, startPoint x: 263, startPoint y: 149, endPoint x: 260, endPoint y: 143, distance: 5.9
click at [261, 143] on div at bounding box center [253, 145] width 85 height 127
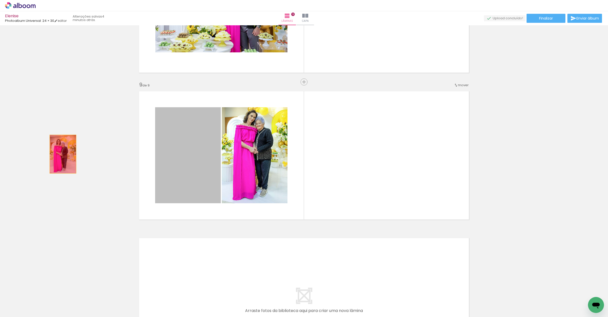
drag, startPoint x: 182, startPoint y: 161, endPoint x: 61, endPoint y: 154, distance: 121.3
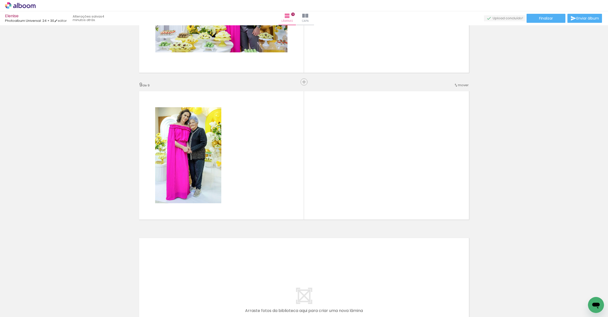
click at [334, 291] on iron-icon at bounding box center [331, 289] width 5 height 5
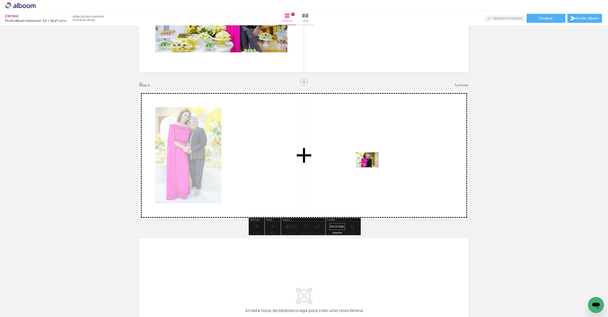
drag, startPoint x: 372, startPoint y: 304, endPoint x: 466, endPoint y: 291, distance: 94.6
click at [372, 164] on quentale-workspace at bounding box center [304, 158] width 608 height 317
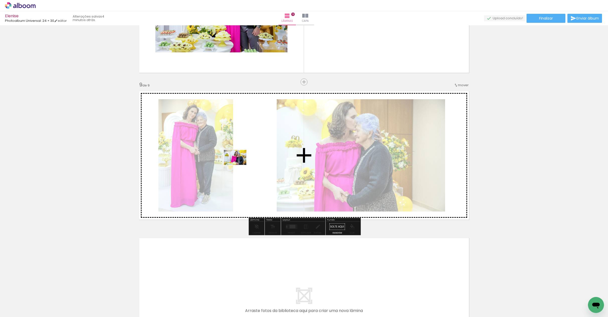
drag, startPoint x: 458, startPoint y: 307, endPoint x: 263, endPoint y: 179, distance: 232.3
click at [239, 165] on quentale-workspace at bounding box center [304, 158] width 608 height 317
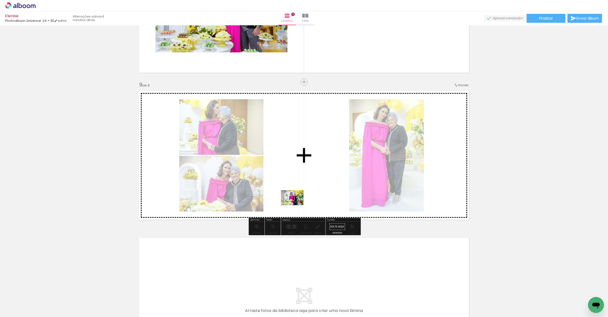
drag, startPoint x: 432, startPoint y: 305, endPoint x: 296, endPoint y: 205, distance: 168.7
click at [296, 205] on quentale-workspace at bounding box center [304, 158] width 608 height 317
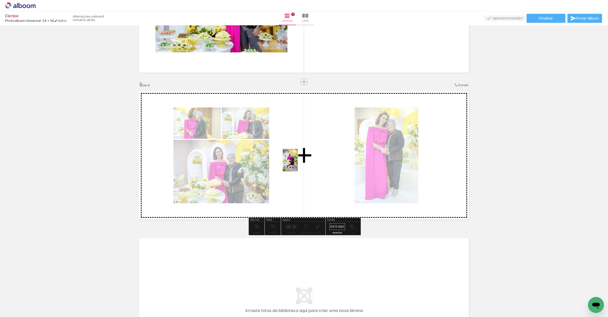
click at [298, 164] on quentale-workspace at bounding box center [304, 158] width 608 height 317
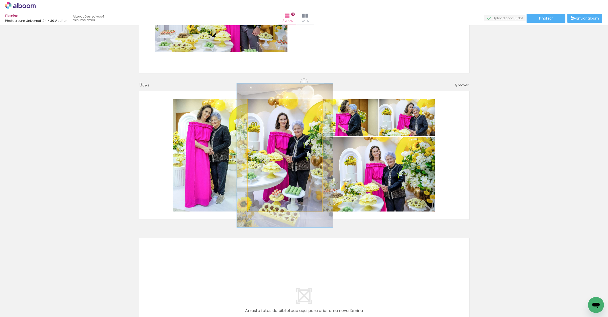
drag, startPoint x: 259, startPoint y: 105, endPoint x: 271, endPoint y: 170, distance: 66.8
type paper-slider "129"
click at [264, 105] on div at bounding box center [264, 104] width 5 height 5
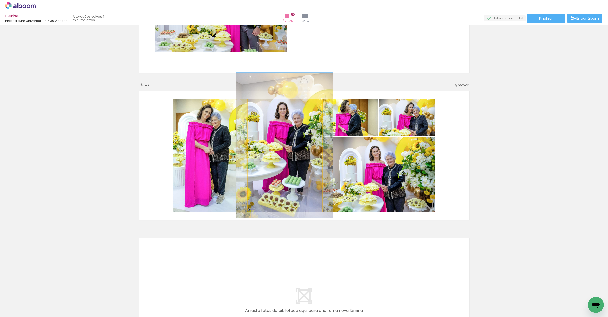
drag, startPoint x: 278, startPoint y: 187, endPoint x: 244, endPoint y: 178, distance: 35.6
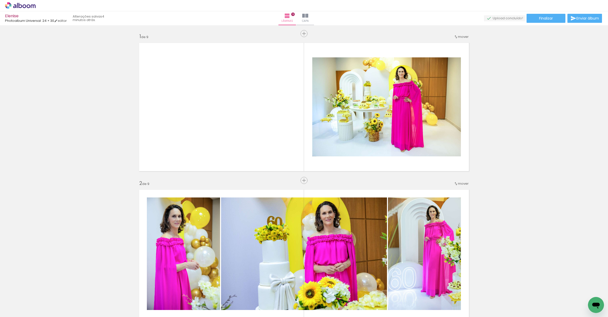
scroll to position [0, 353]
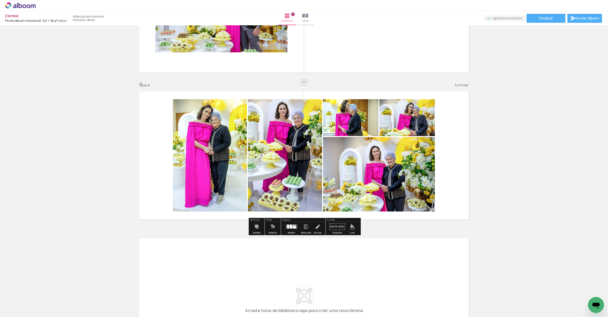
click at [222, 161] on quentale-photo at bounding box center [210, 155] width 74 height 112
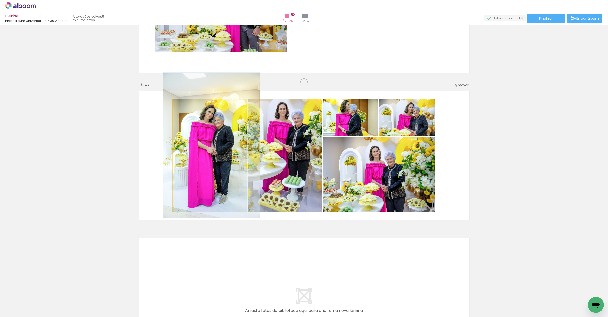
drag, startPoint x: 209, startPoint y: 159, endPoint x: 212, endPoint y: 159, distance: 3.0
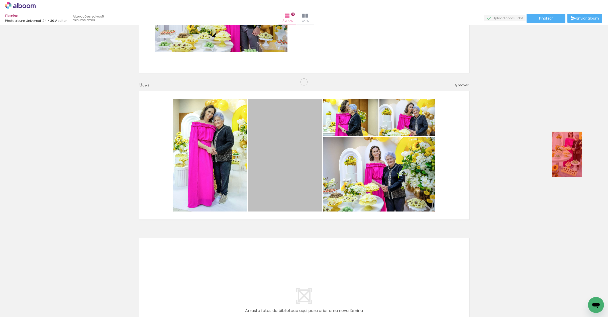
drag, startPoint x: 267, startPoint y: 171, endPoint x: 571, endPoint y: 162, distance: 303.4
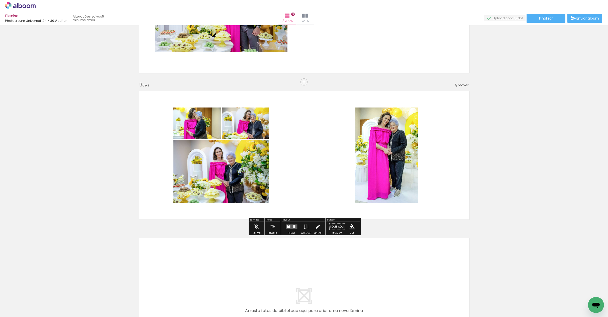
click at [289, 228] on div at bounding box center [288, 227] width 3 height 2
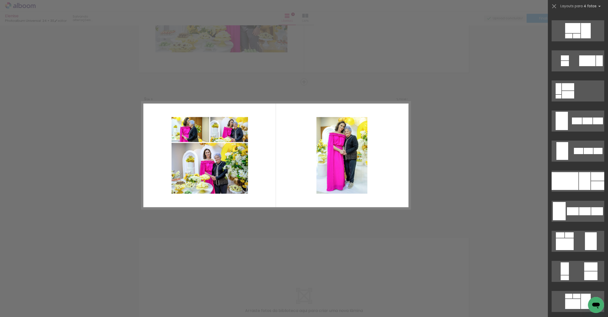
scroll to position [0, 0]
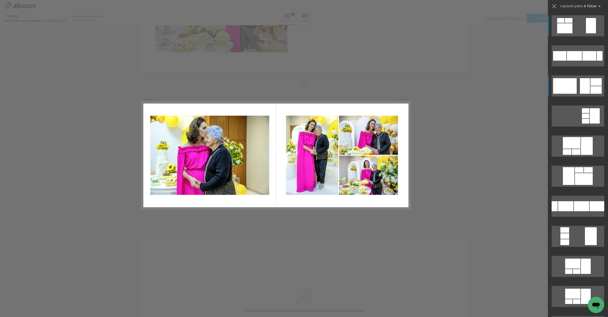
click at [574, 87] on div at bounding box center [565, 86] width 24 height 16
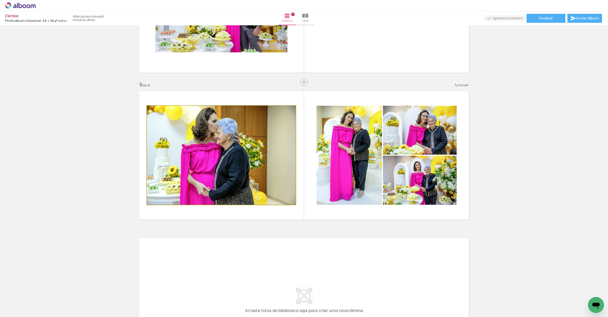
click at [199, 154] on quentale-photo at bounding box center [221, 155] width 149 height 99
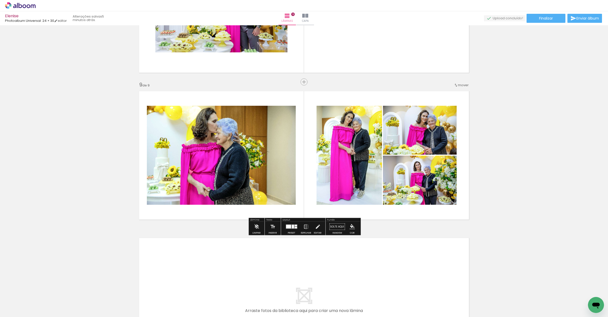
click at [219, 213] on quentale-layouter at bounding box center [304, 155] width 336 height 134
click at [241, 100] on quentale-layouter at bounding box center [304, 155] width 336 height 134
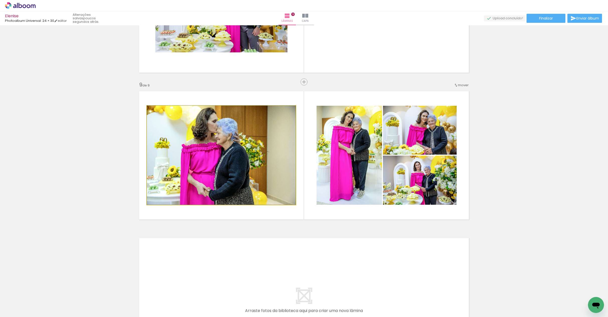
drag, startPoint x: 158, startPoint y: 112, endPoint x: 167, endPoint y: 112, distance: 9.0
type paper-slider "100"
click at [157, 112] on div at bounding box center [158, 111] width 5 height 5
click at [261, 152] on quentale-photo at bounding box center [221, 155] width 149 height 99
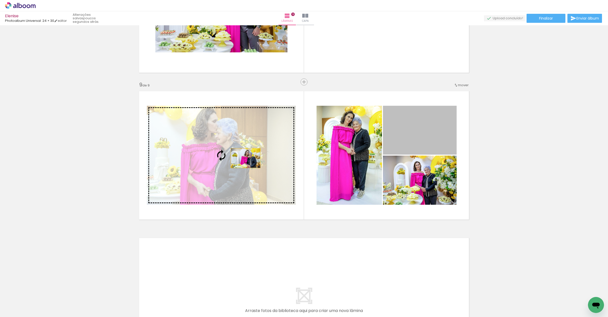
drag, startPoint x: 424, startPoint y: 138, endPoint x: 246, endPoint y: 158, distance: 179.1
click at [0, 0] on slot at bounding box center [0, 0] width 0 height 0
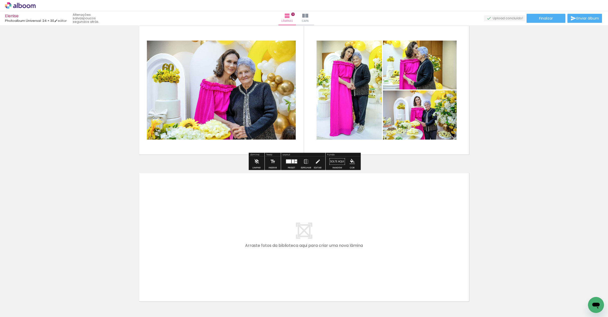
scroll to position [1228, 0]
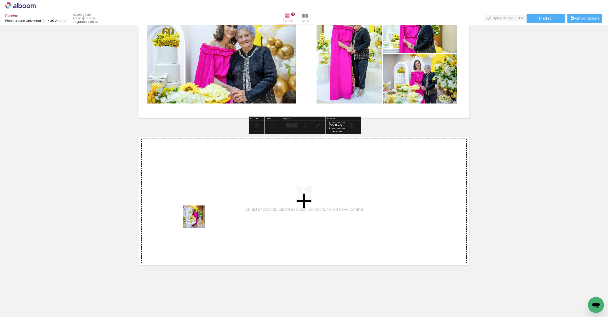
drag, startPoint x: 205, startPoint y: 304, endPoint x: 200, endPoint y: 208, distance: 96.9
click at [200, 208] on quentale-workspace at bounding box center [304, 158] width 608 height 317
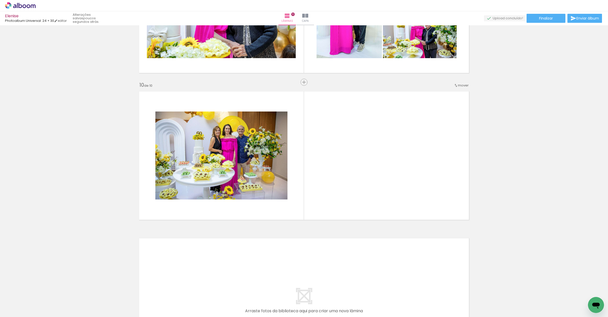
scroll to position [1274, 0]
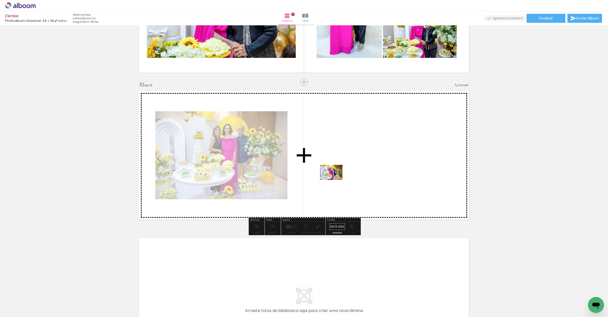
drag, startPoint x: 238, startPoint y: 303, endPoint x: 336, endPoint y: 180, distance: 157.0
click at [336, 180] on quentale-workspace at bounding box center [304, 158] width 608 height 317
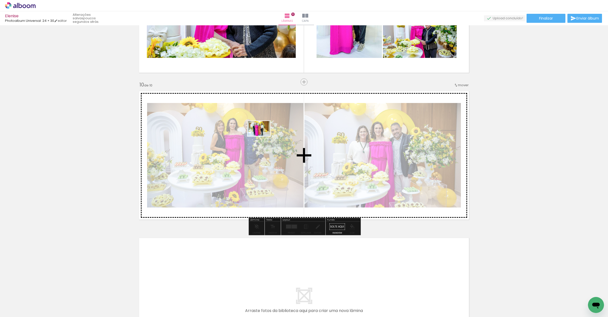
drag, startPoint x: 265, startPoint y: 216, endPoint x: 263, endPoint y: 136, distance: 79.7
click at [263, 136] on quentale-workspace at bounding box center [304, 158] width 608 height 317
